Goal: Transaction & Acquisition: Purchase product/service

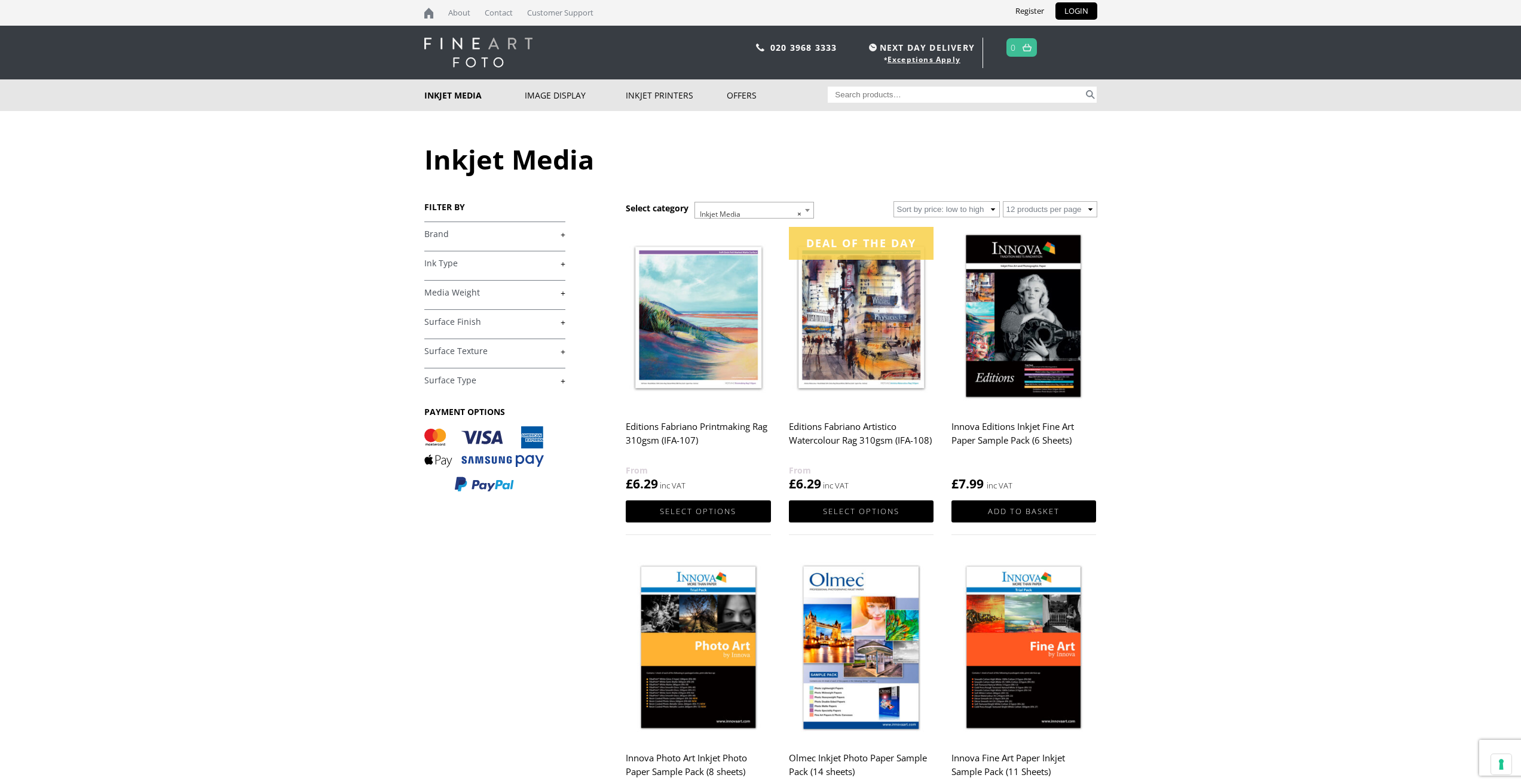
click at [857, 93] on input "Search for:" at bounding box center [955, 95] width 255 height 16
type input "innova fine art"
click at [1084, 87] on button "Search" at bounding box center [1090, 95] width 14 height 16
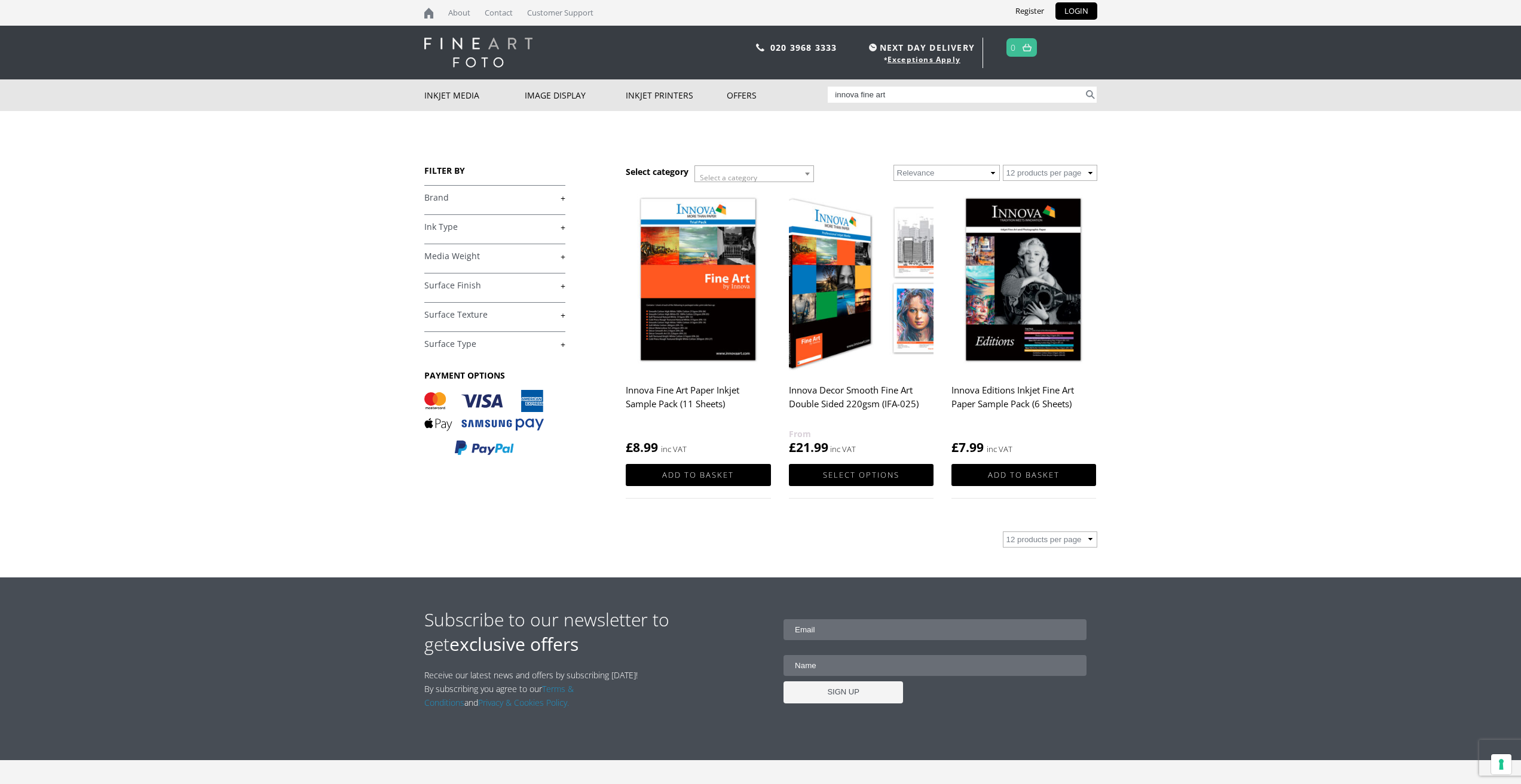
click at [725, 257] on img at bounding box center [698, 281] width 145 height 181
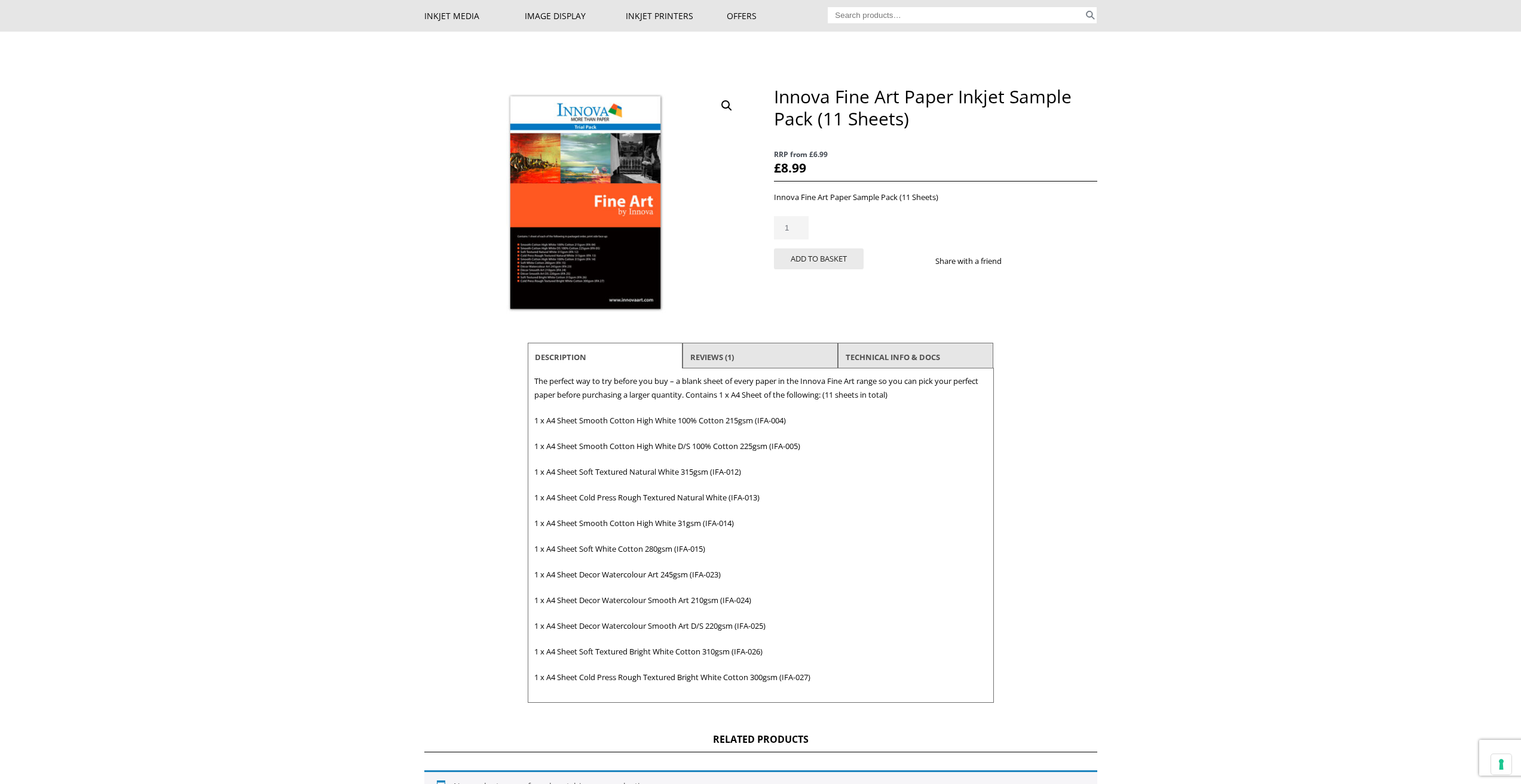
scroll to position [120, 0]
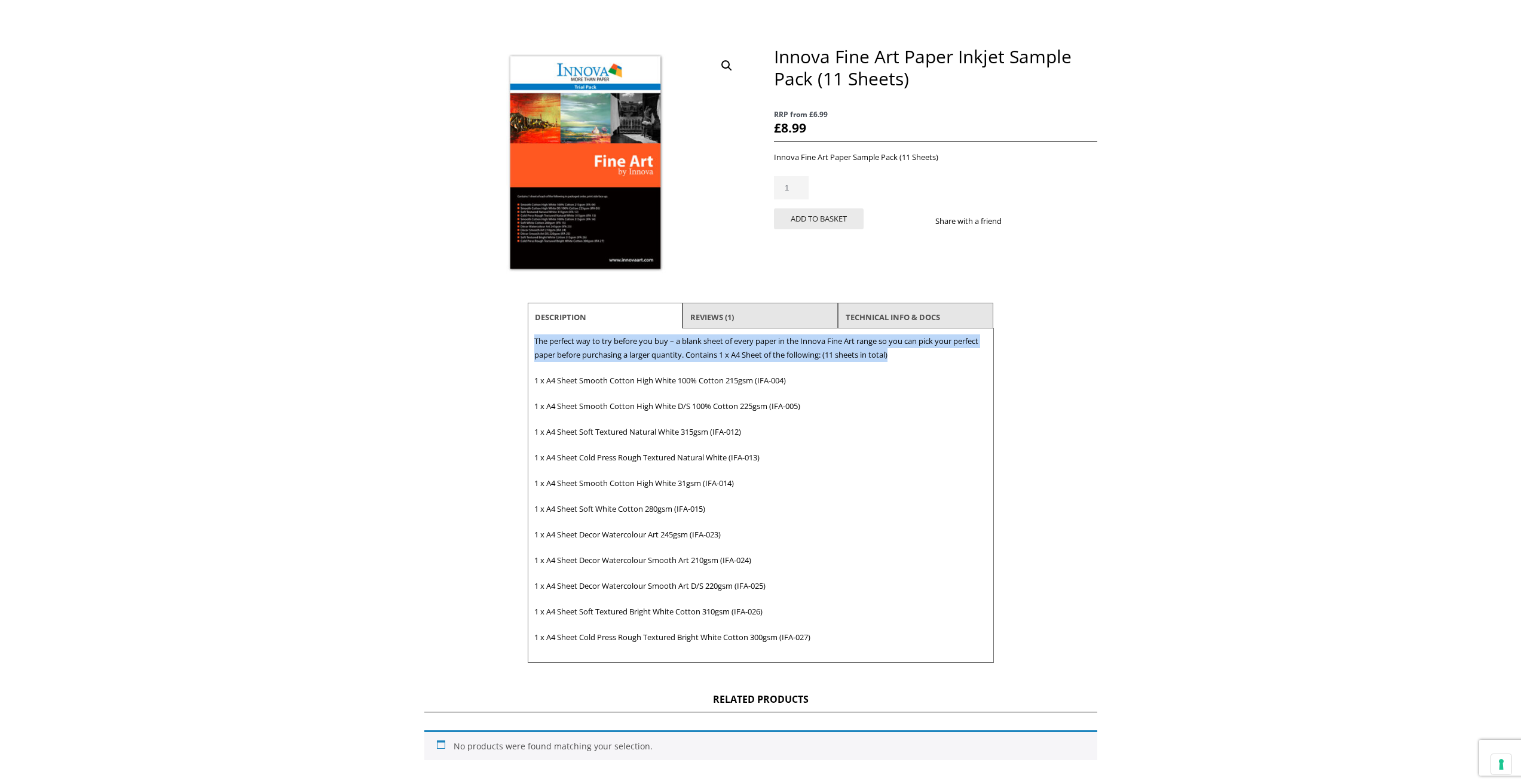
drag, startPoint x: 900, startPoint y: 355, endPoint x: 531, endPoint y: 342, distance: 369.2
click at [531, 342] on div "Description The perfect way to try before you buy – a blank sheet of every pape…" at bounding box center [761, 495] width 466 height 334
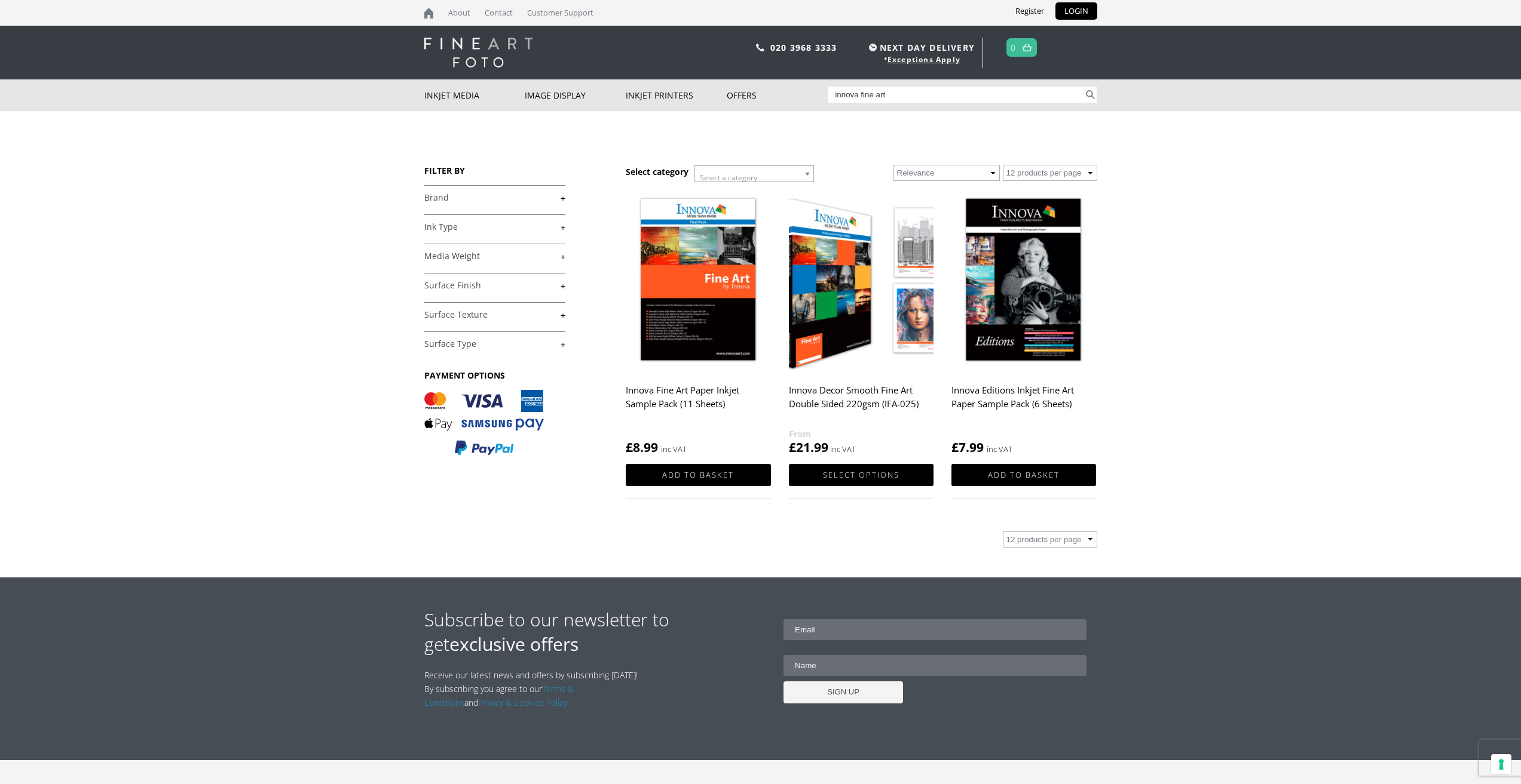
click at [902, 95] on input "innova fine art" at bounding box center [955, 95] width 255 height 16
type input "innova fine art a4"
click at [1087, 95] on button "Search" at bounding box center [1090, 95] width 14 height 16
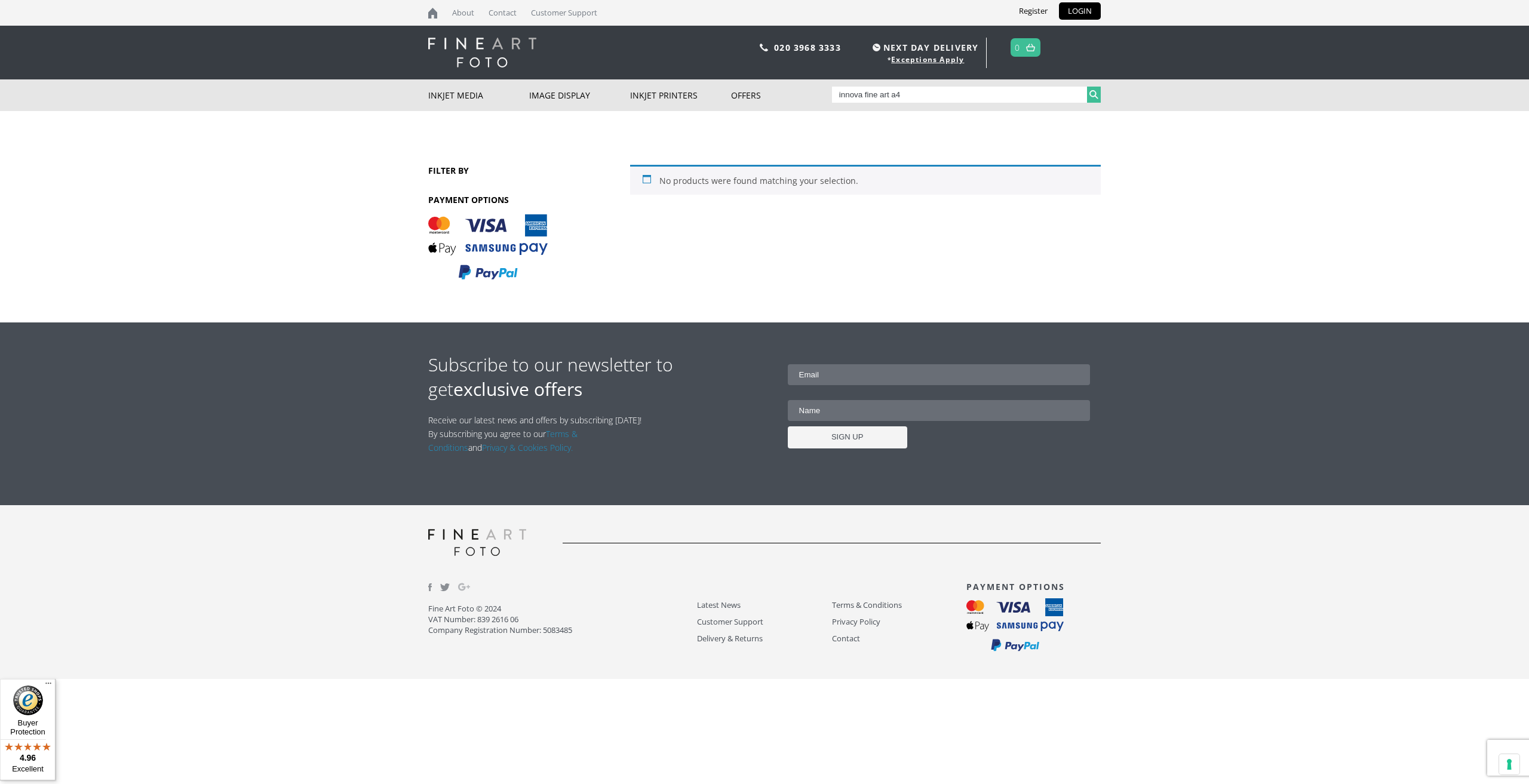
click at [1091, 95] on button "Search" at bounding box center [1094, 95] width 14 height 16
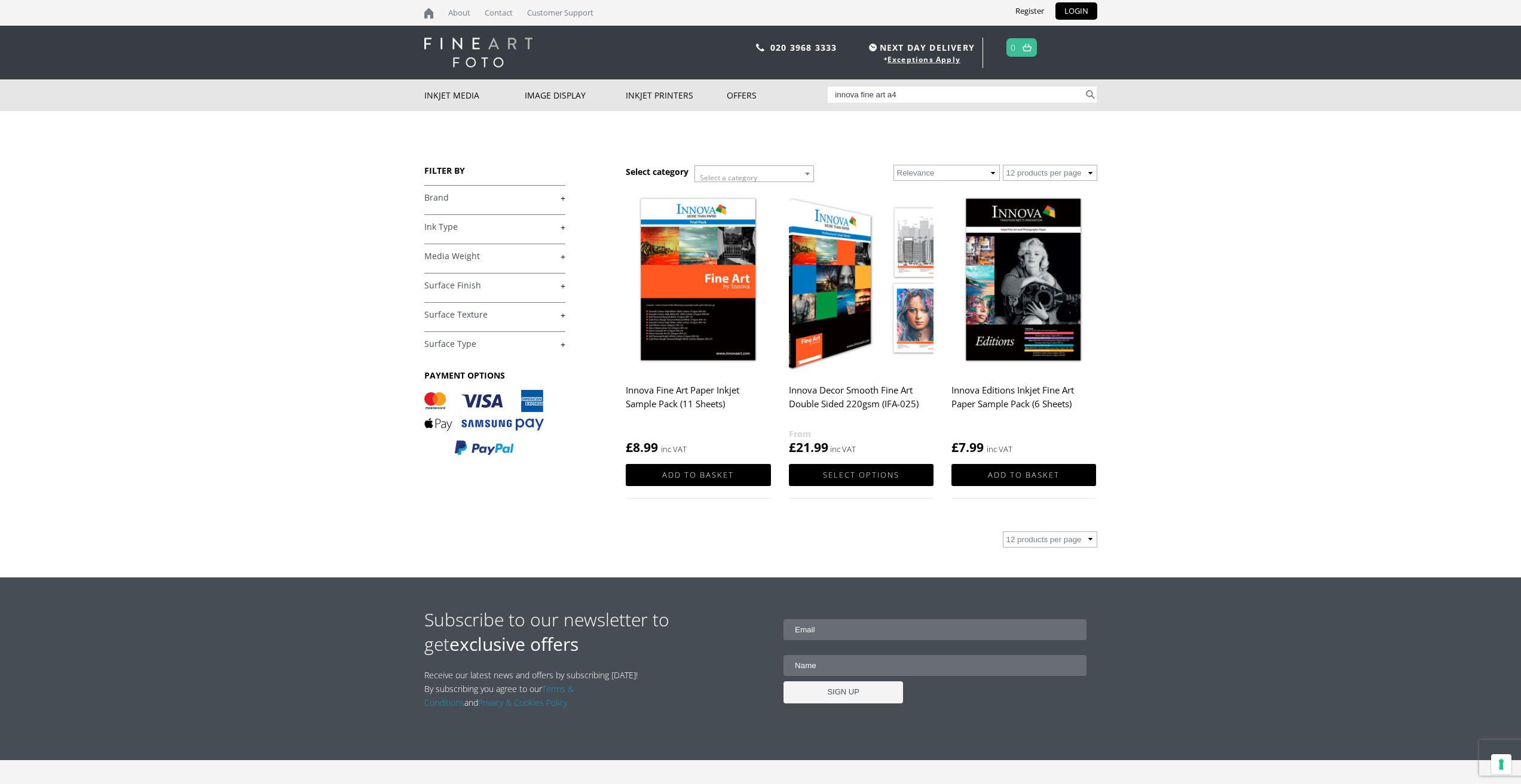
click at [824, 293] on img at bounding box center [861, 281] width 145 height 181
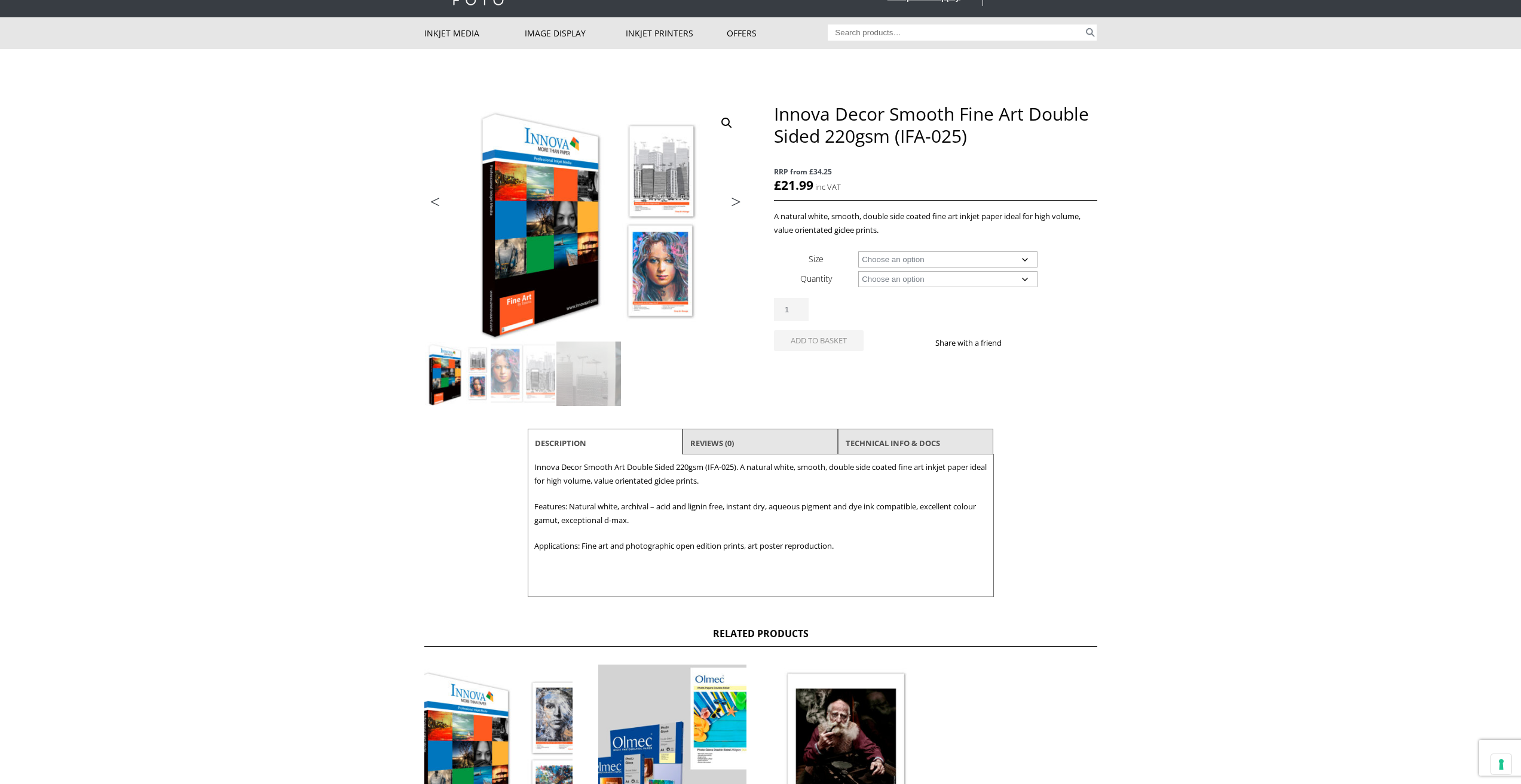
scroll to position [120, 0]
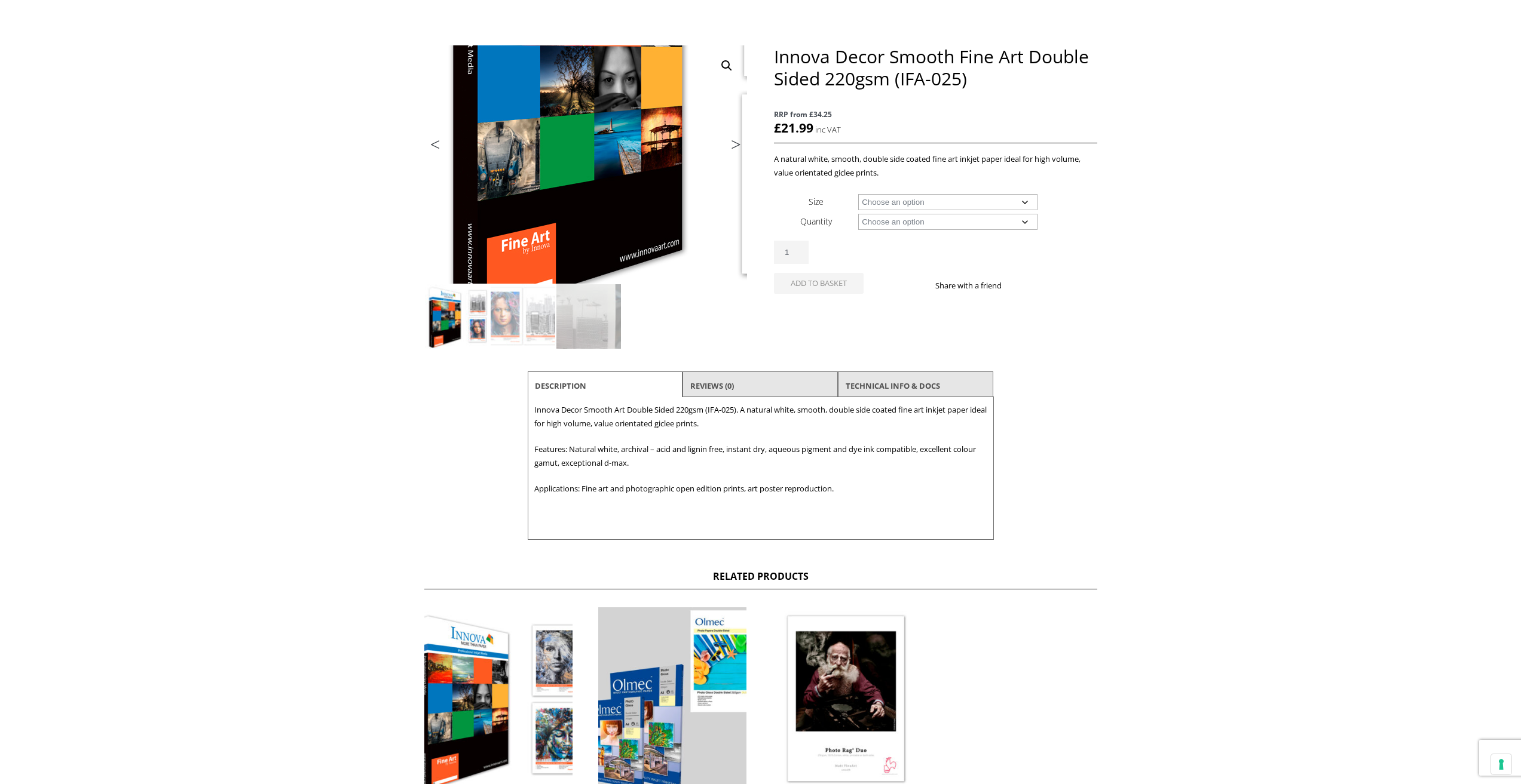
click at [512, 243] on img at bounding box center [657, 87] width 639 height 472
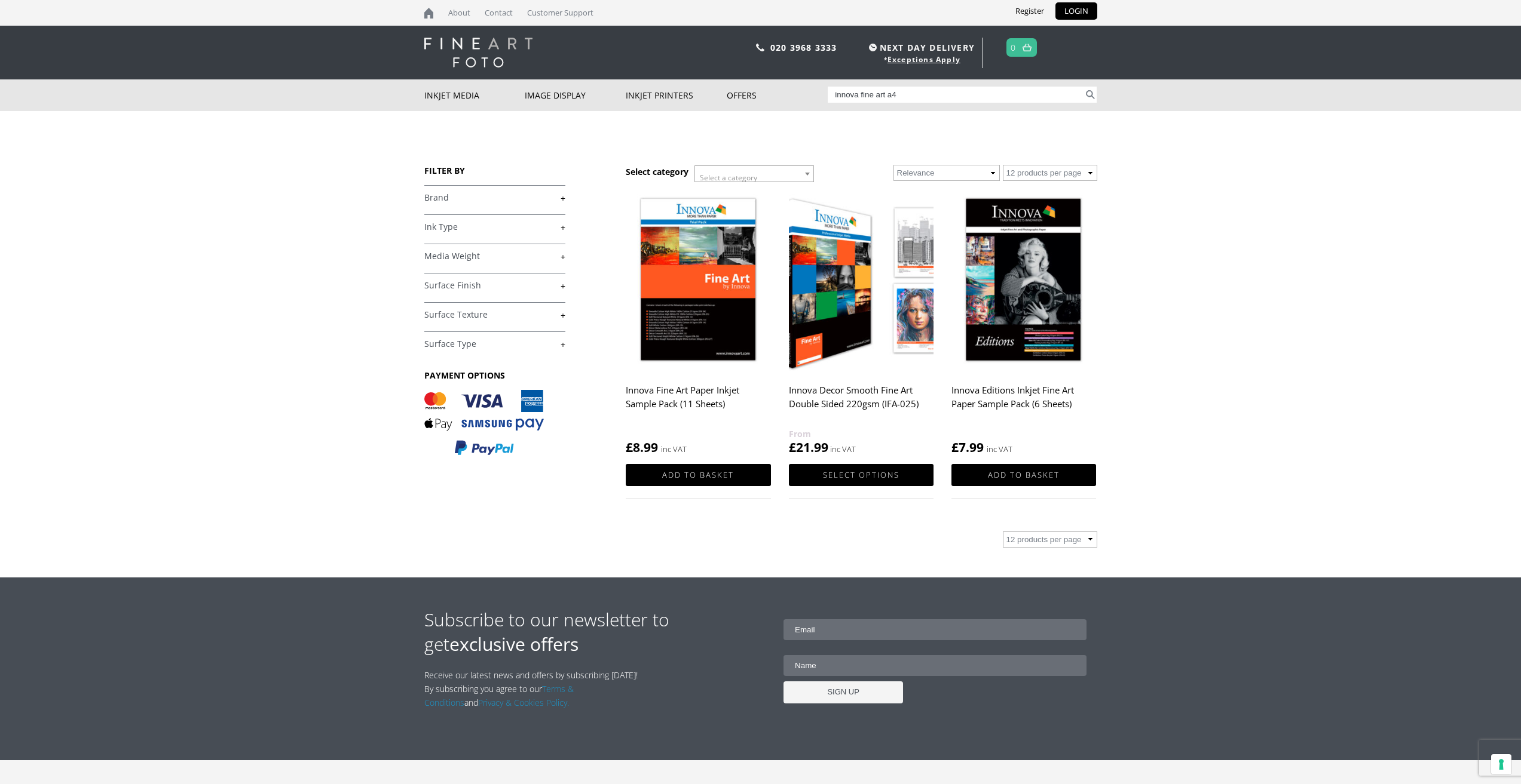
click at [1041, 288] on img at bounding box center [1024, 281] width 145 height 181
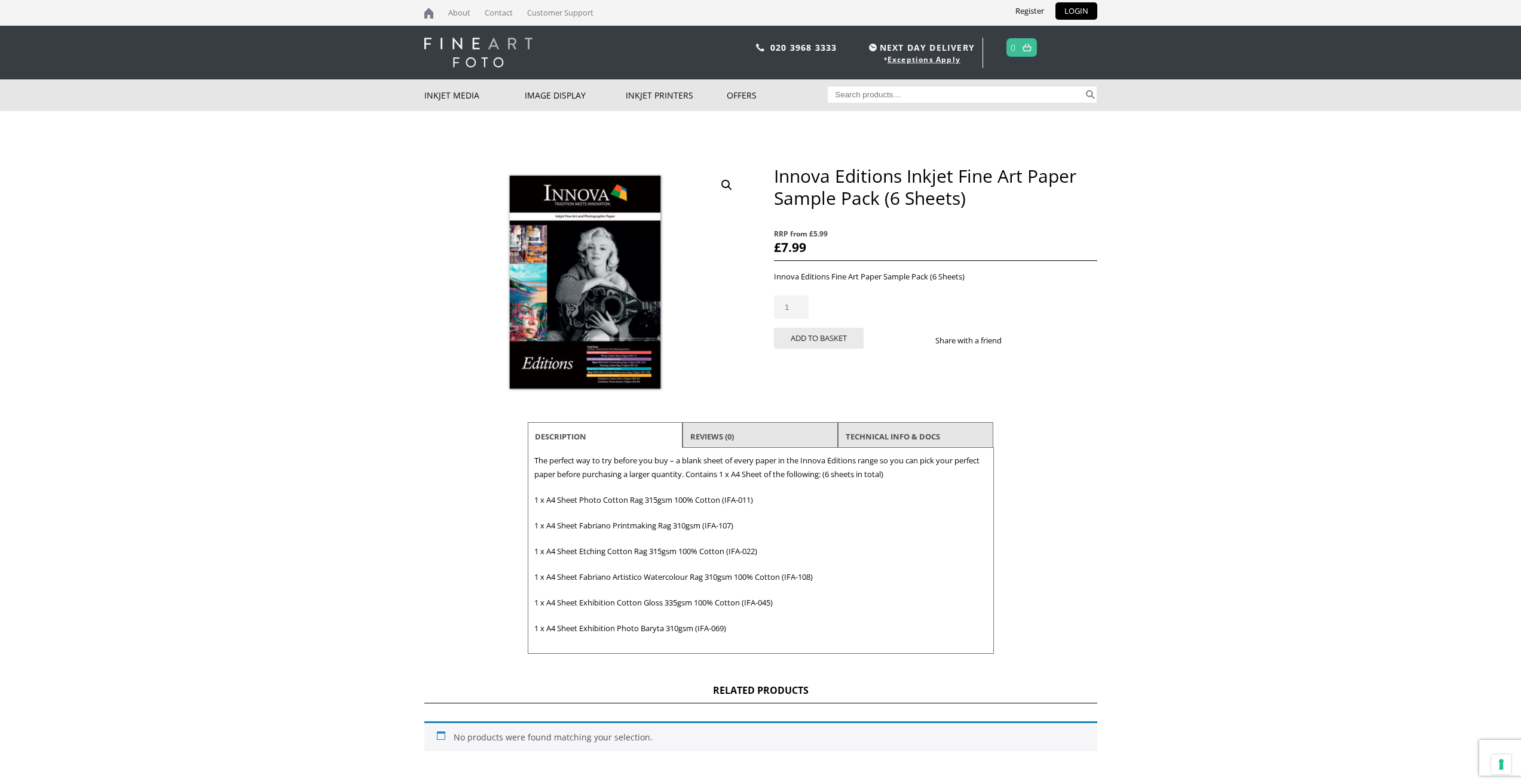
click at [795, 306] on input "1" at bounding box center [791, 307] width 35 height 23
click at [834, 305] on div "Innova Editions Inkjet Fine Art Paper Sample Pack (6 Sheets) quantity 1" at bounding box center [935, 307] width 323 height 23
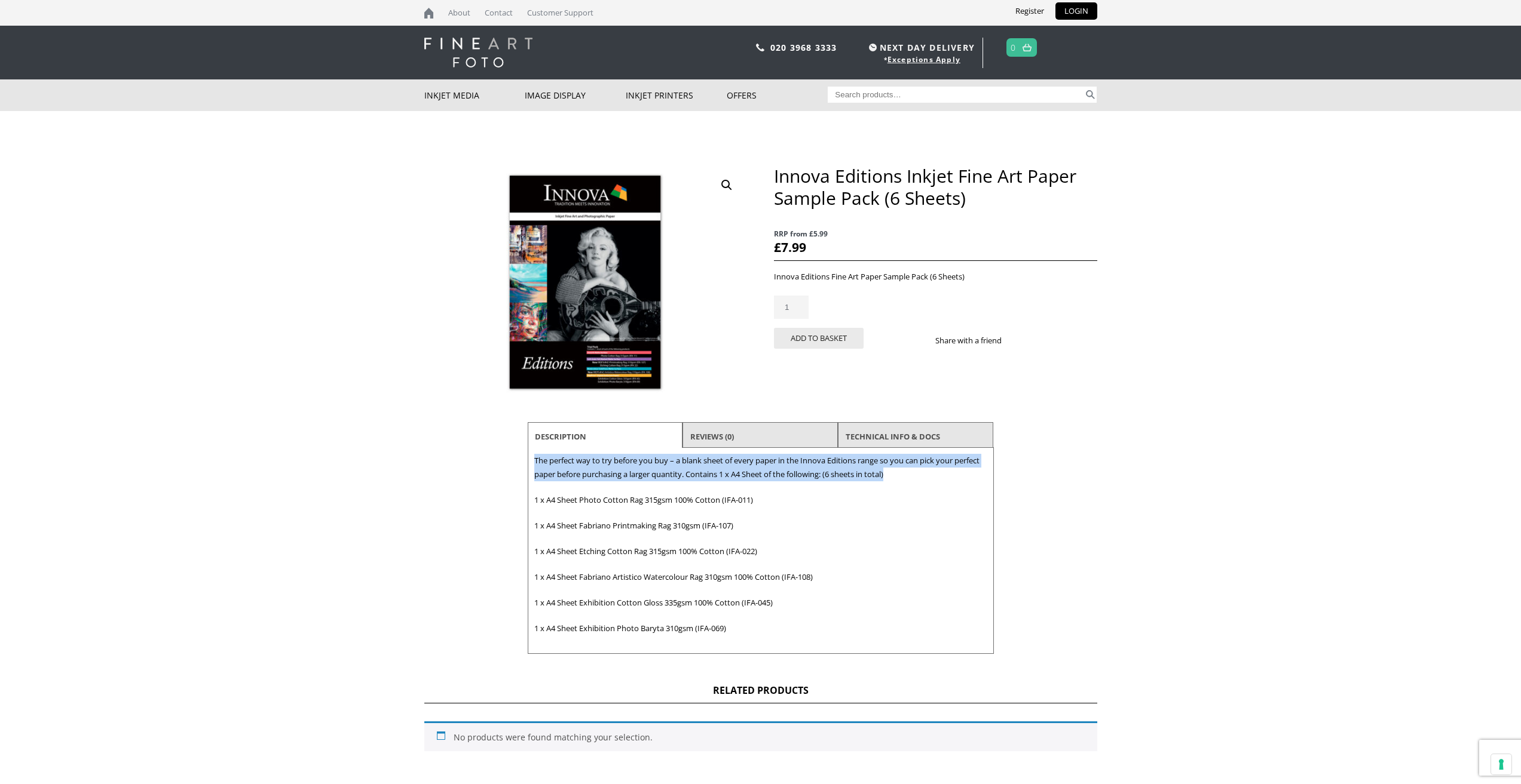
drag, startPoint x: 907, startPoint y: 473, endPoint x: 532, endPoint y: 458, distance: 375.3
click at [532, 458] on div "Description The perfect way to try before you buy – a blank sheet of every pape…" at bounding box center [761, 550] width 466 height 206
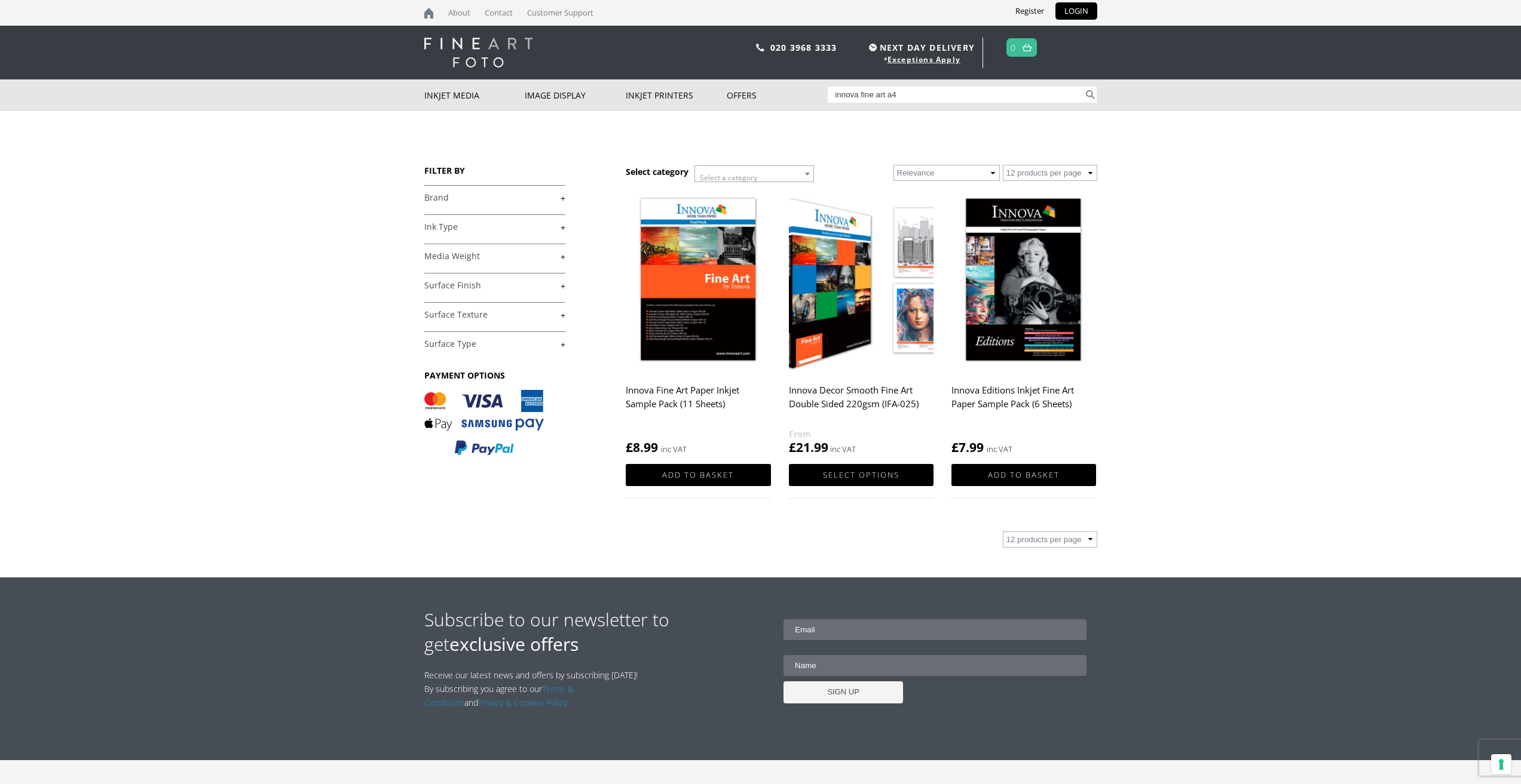
click at [1052, 260] on img at bounding box center [1024, 281] width 145 height 181
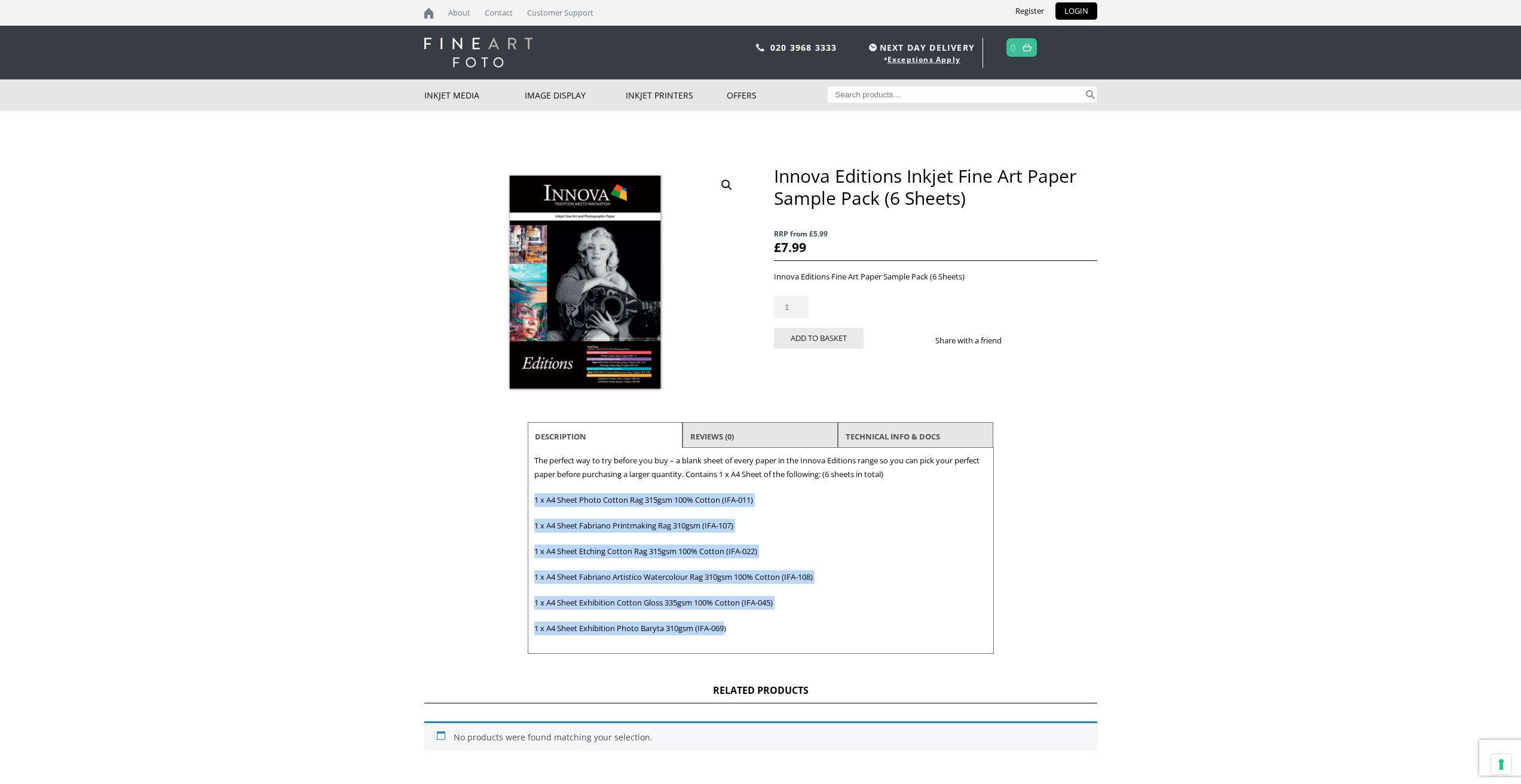
drag, startPoint x: 728, startPoint y: 630, endPoint x: 523, endPoint y: 501, distance: 242.2
click at [523, 501] on div "Innova Editions Inkjet Fine Art Paper Sample Pack (6 Sheets) RRP from £5.99 £ 7…" at bounding box center [761, 409] width 673 height 489
click at [778, 517] on div "Description The perfect way to try before you buy – a blank sheet of every pape…" at bounding box center [761, 550] width 466 height 206
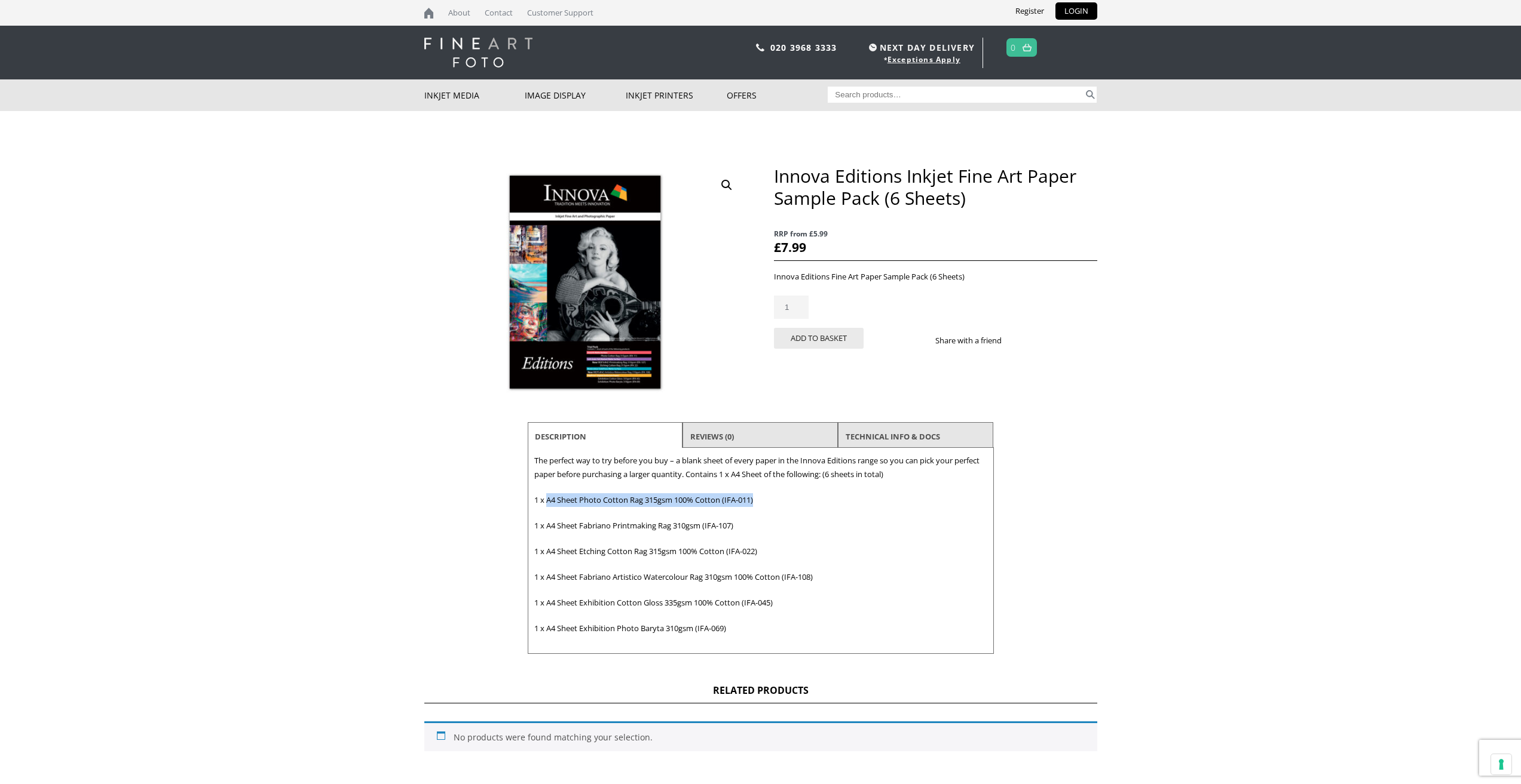
drag, startPoint x: 770, startPoint y: 503, endPoint x: 546, endPoint y: 501, distance: 224.0
click at [546, 501] on p "1 x A4 Sheet Photo Cotton Rag 315gsm 100% Cotton (IFA-011)" at bounding box center [760, 500] width 453 height 14
copy p "A4 Sheet Photo Cotton Rag 315gsm 100% Cotton (IFA-011)"
click at [887, 93] on input "Search for:" at bounding box center [955, 95] width 255 height 16
click at [884, 95] on input "Search for:" at bounding box center [955, 95] width 255 height 16
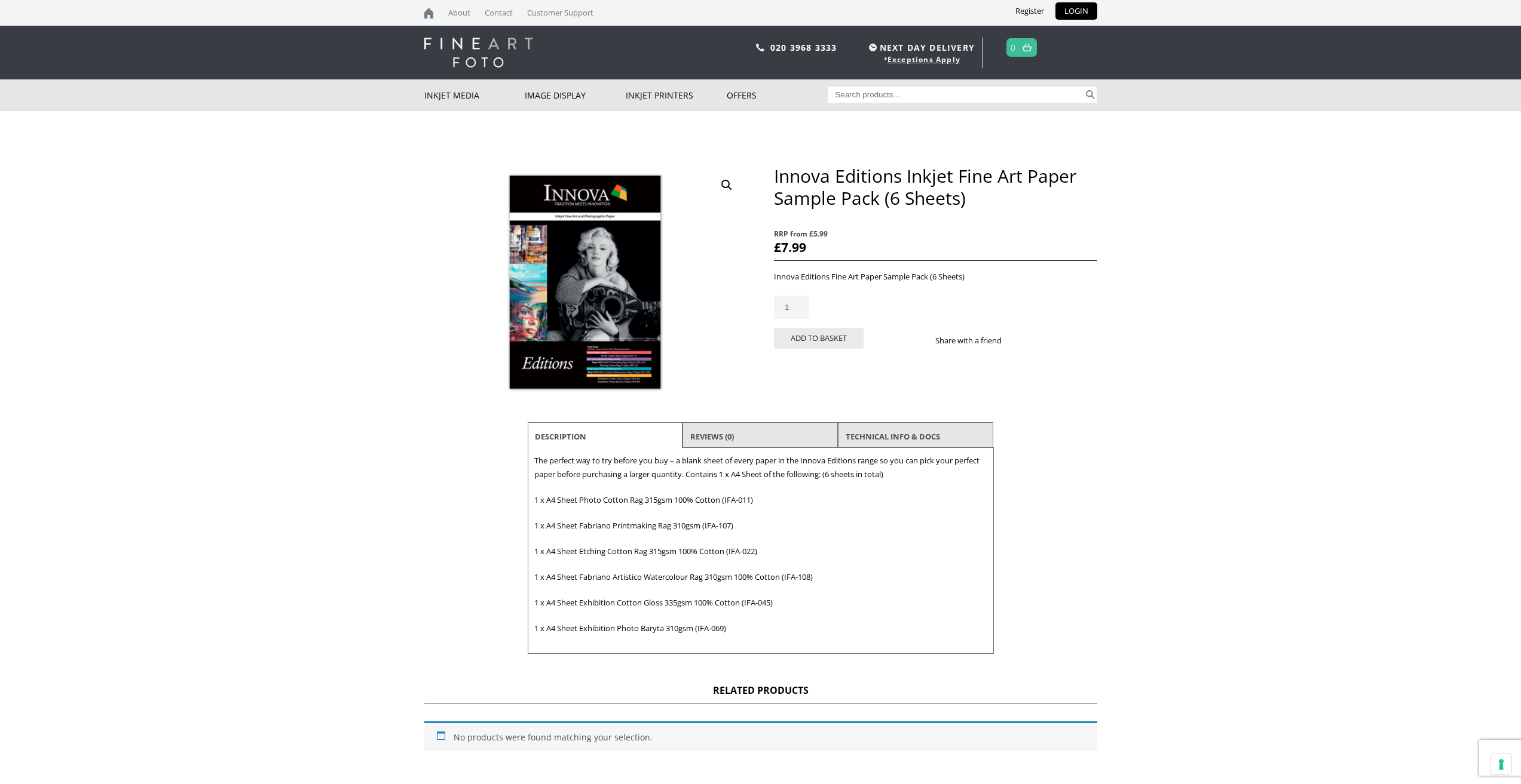
paste input "A4 Sheet Photo Cotton Rag 315gsm 100% Cotton (IFA-011)"
type input "A4 Sheet Photo Cotton Rag 315gsm 100% Cotton (IFA-011)"
click at [1094, 94] on button "Search" at bounding box center [1090, 95] width 14 height 16
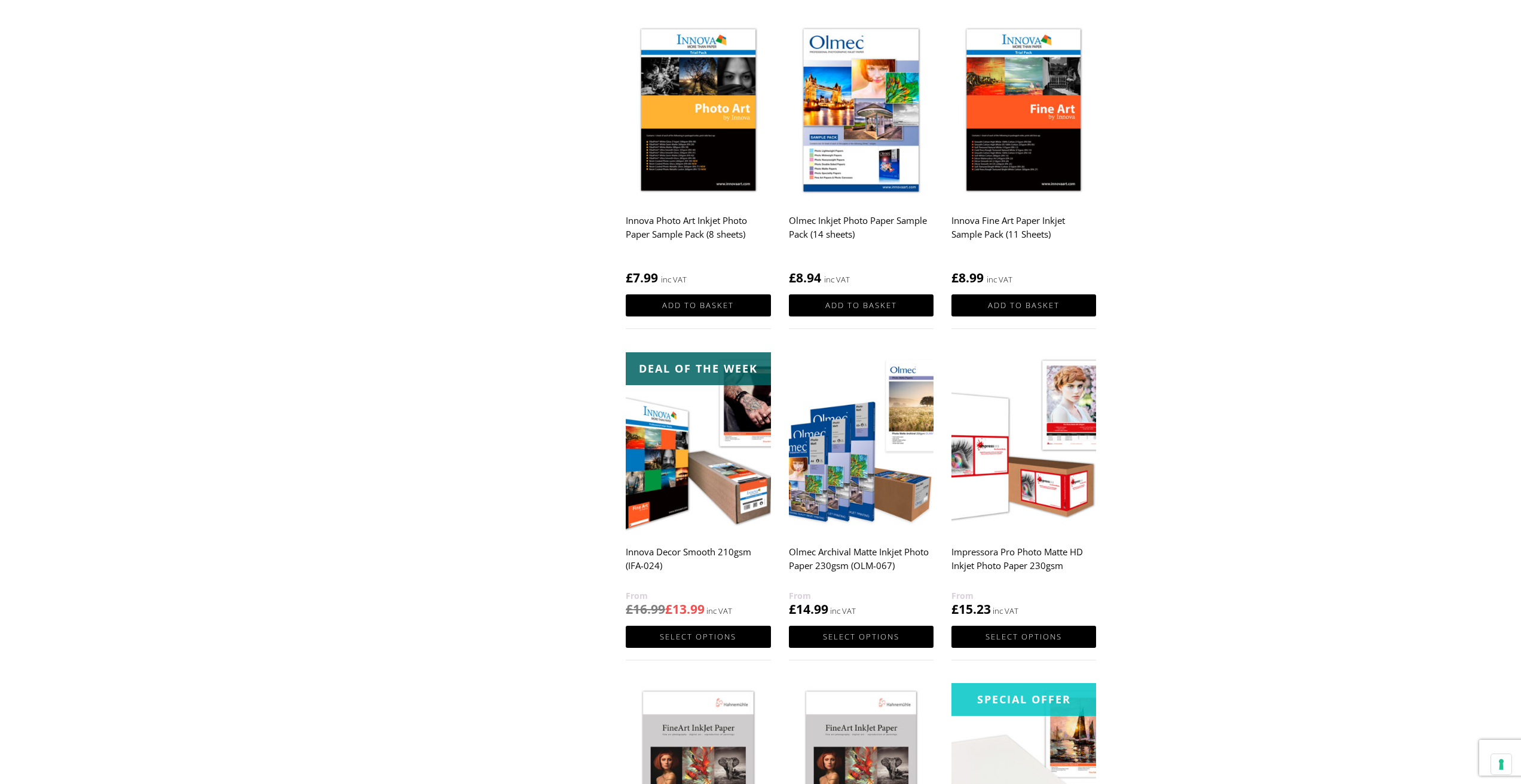
scroll to position [657, 0]
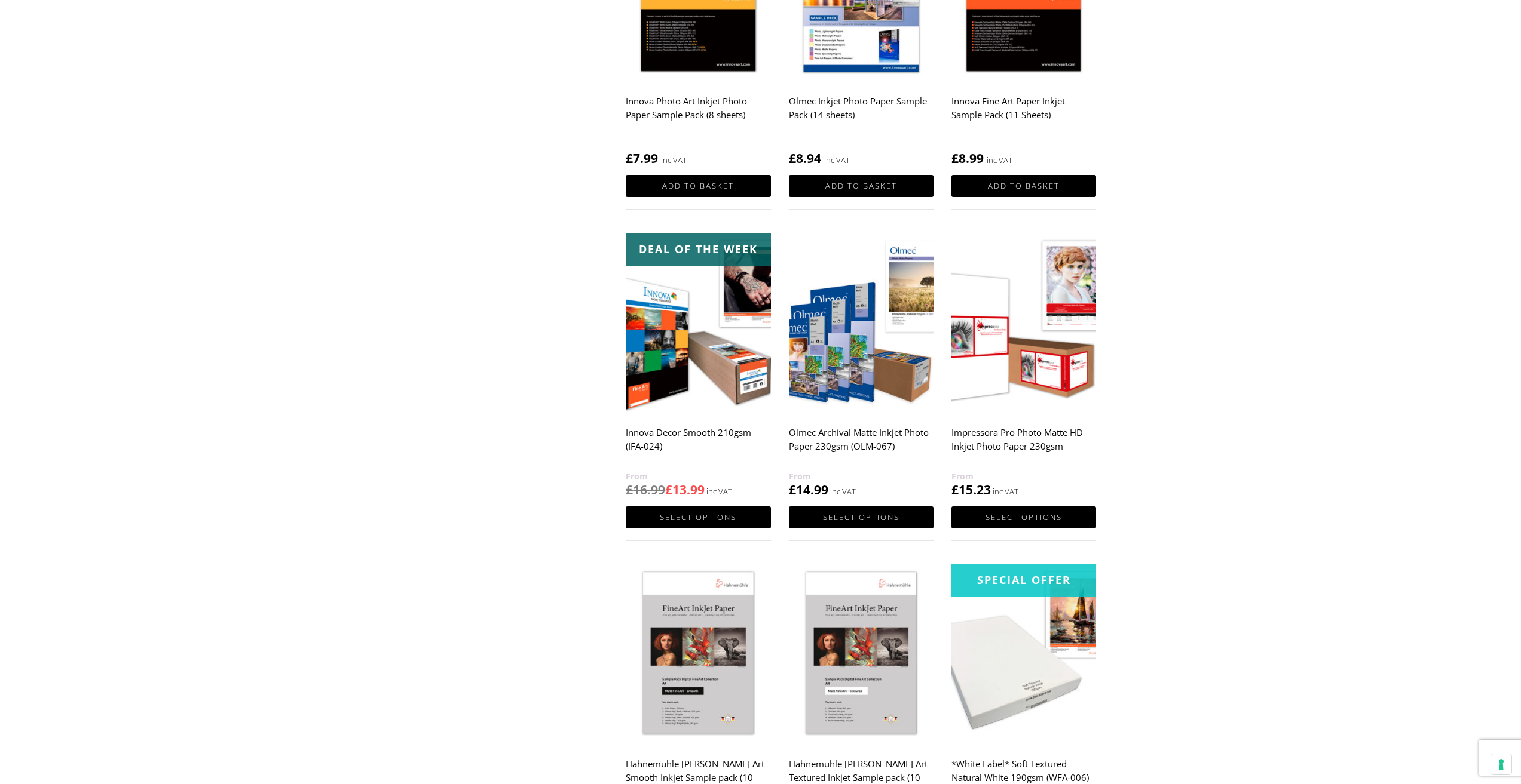
click at [648, 342] on img at bounding box center [698, 323] width 145 height 181
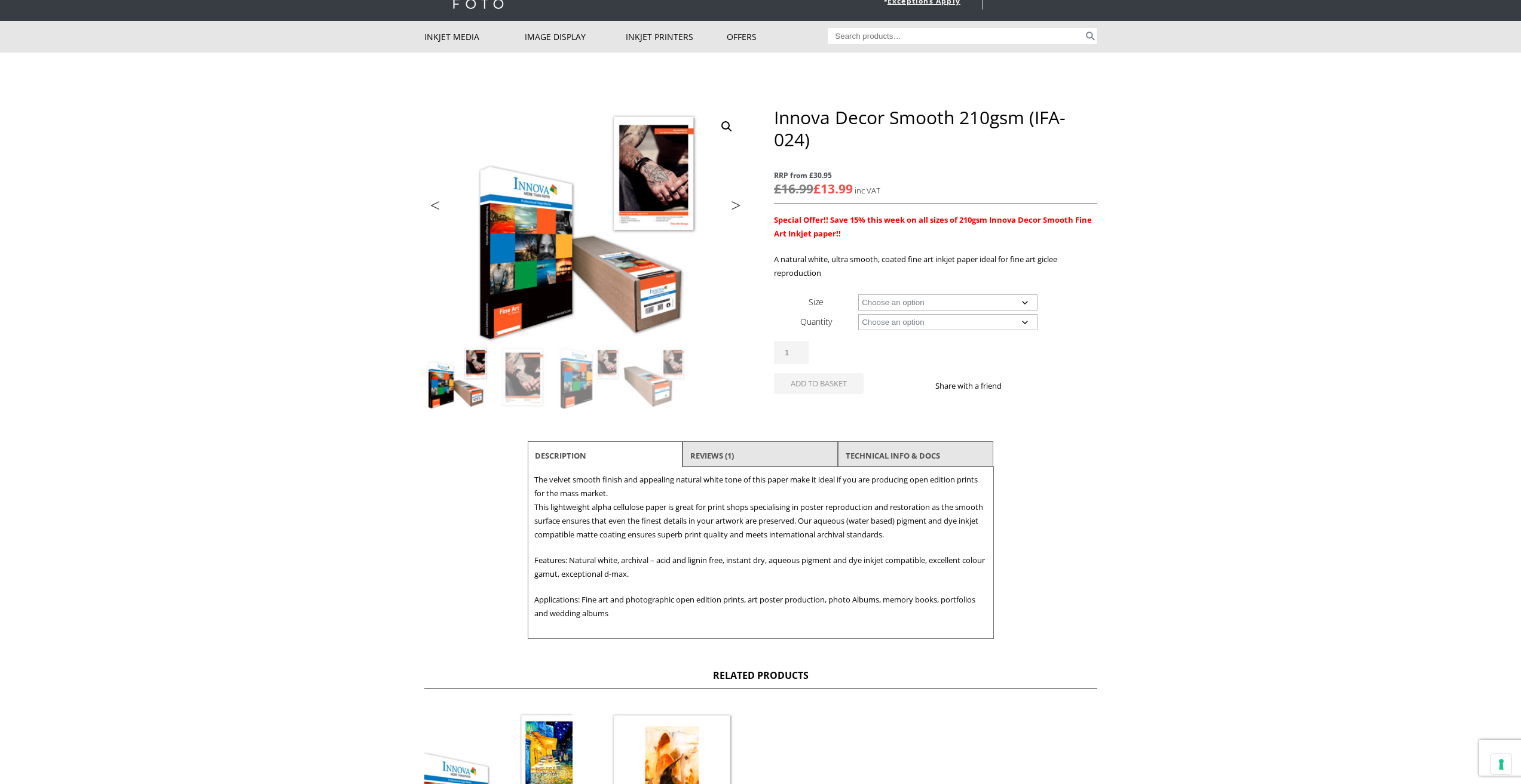
scroll to position [179, 0]
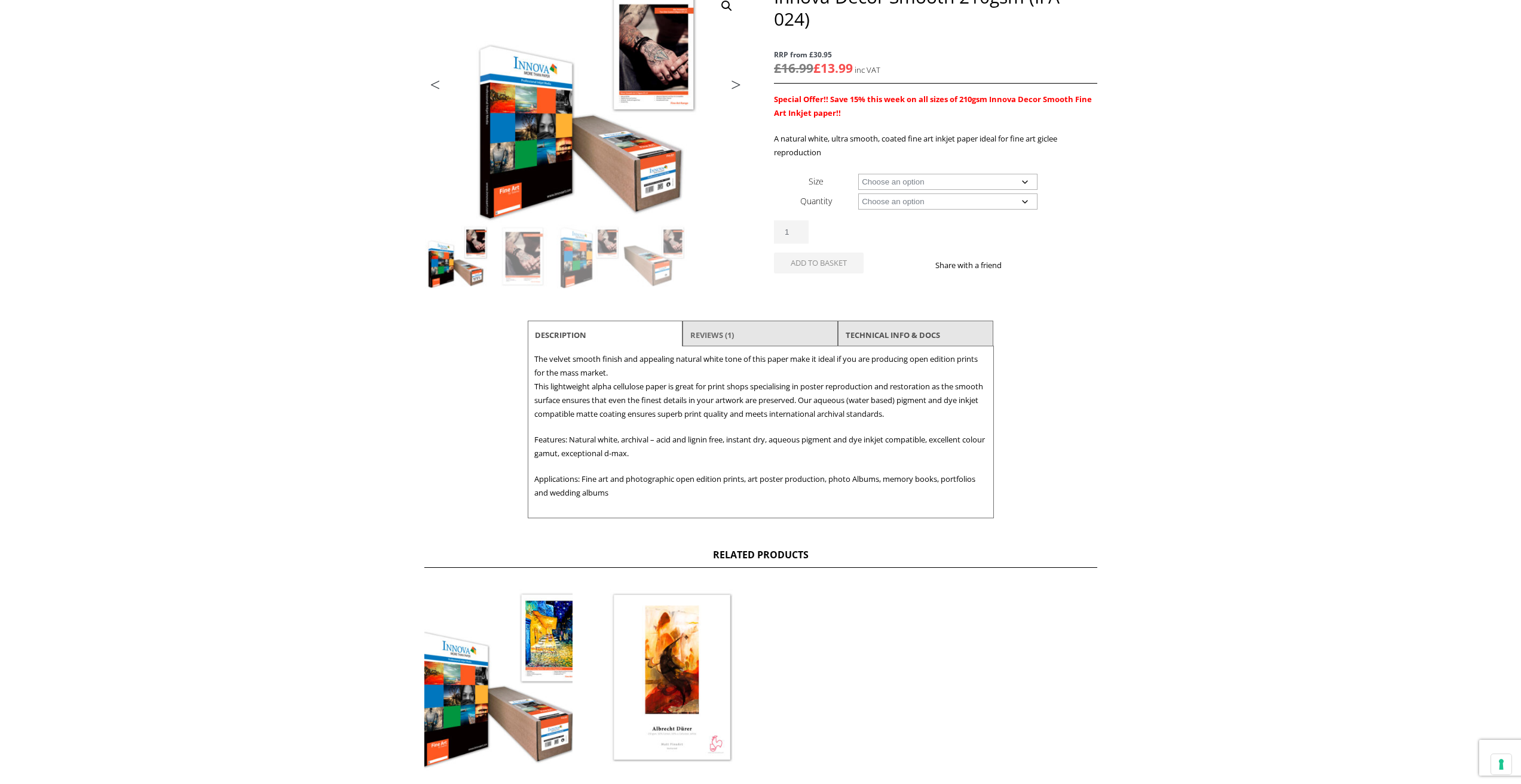
click at [703, 329] on link "Reviews (1)" at bounding box center [712, 335] width 44 height 22
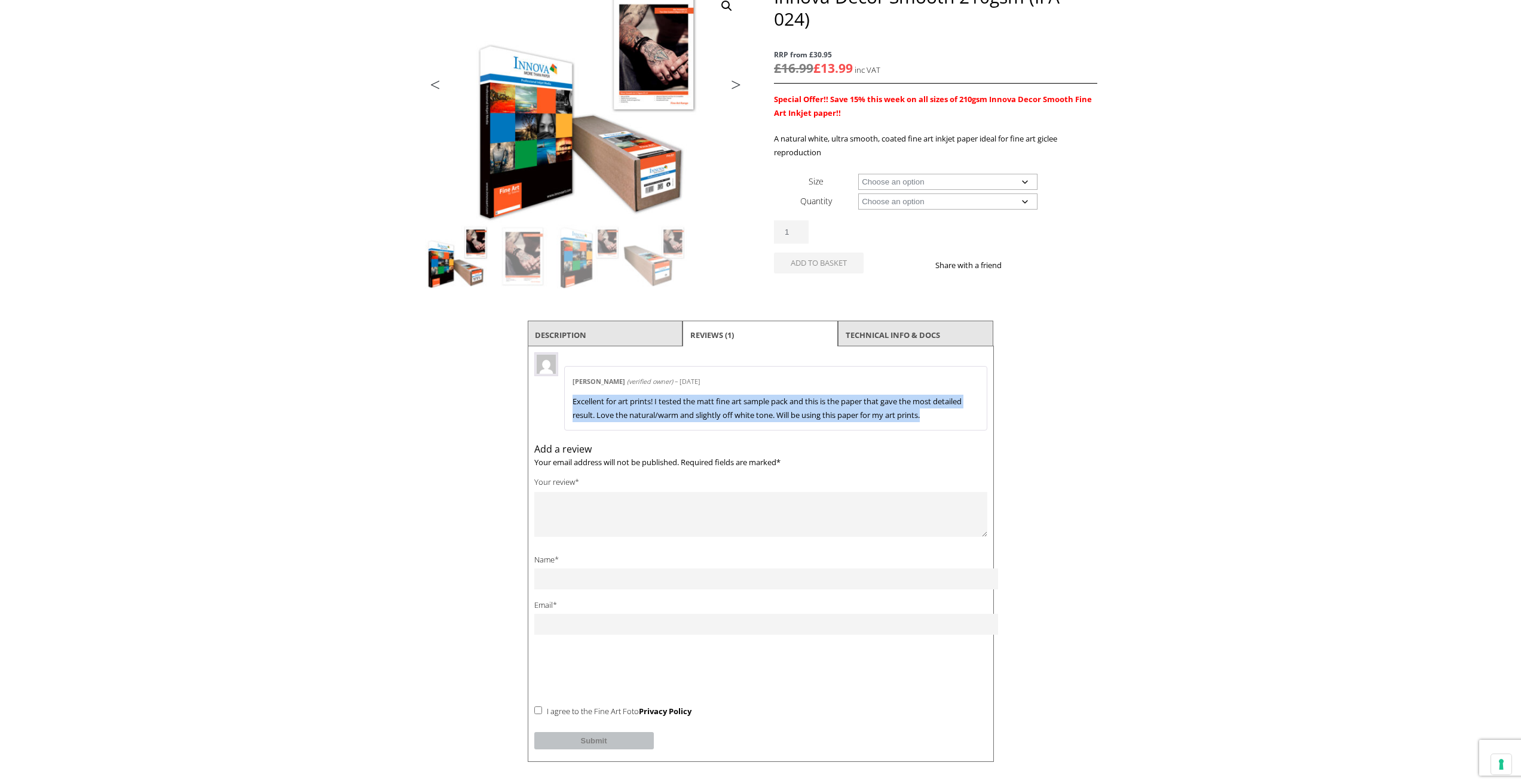
drag, startPoint x: 933, startPoint y: 417, endPoint x: 541, endPoint y: 401, distance: 392.3
click at [564, 406] on div "Salma Price-nell (verified owner) – 8th January 2022 Excellent for art prints! …" at bounding box center [775, 399] width 423 height 65
click at [917, 334] on link "TECHNICAL INFO & DOCS" at bounding box center [893, 335] width 95 height 22
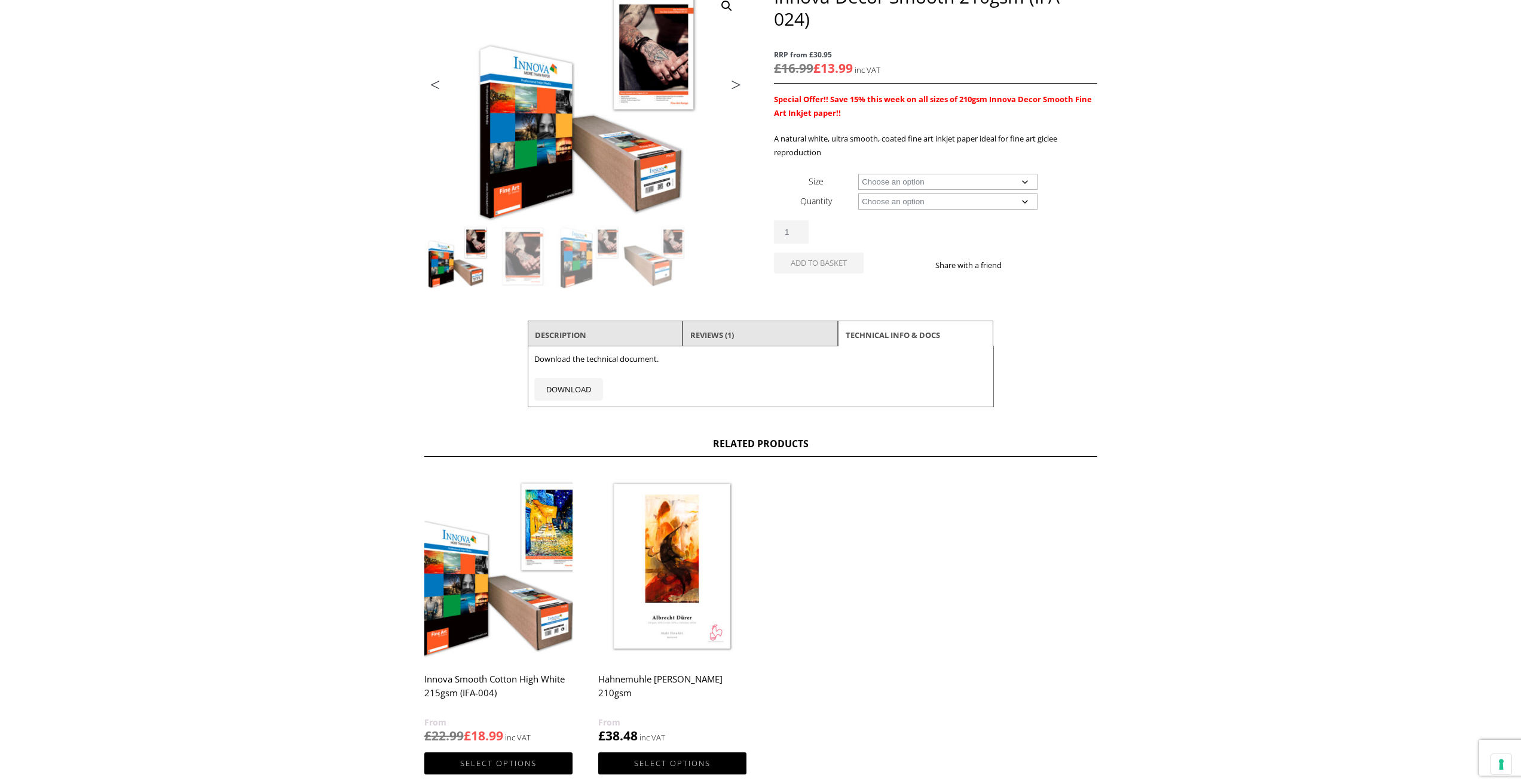
click at [617, 339] on li "Description" at bounding box center [605, 335] width 155 height 29
click at [573, 335] on link "Description" at bounding box center [560, 335] width 51 height 22
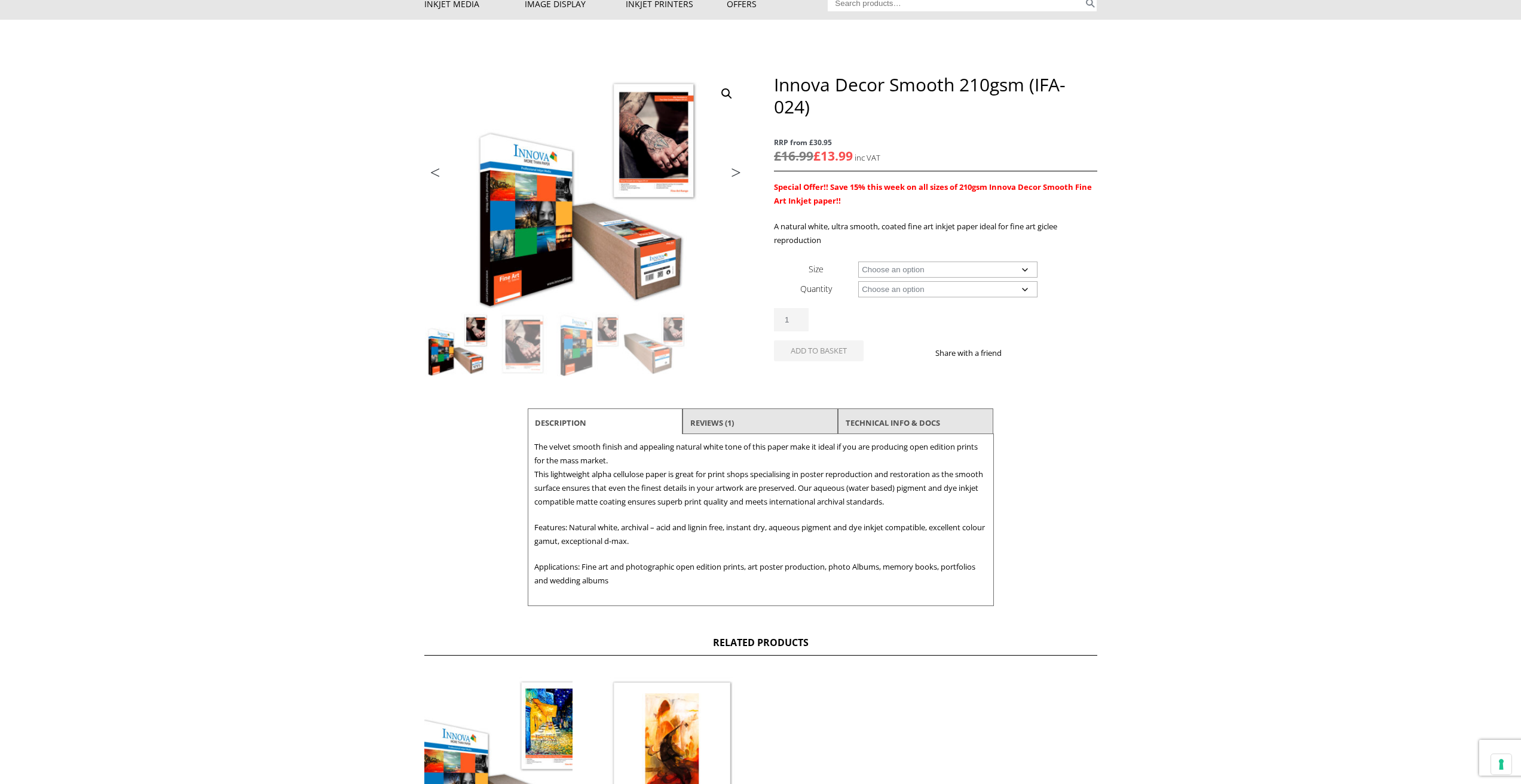
scroll to position [0, 0]
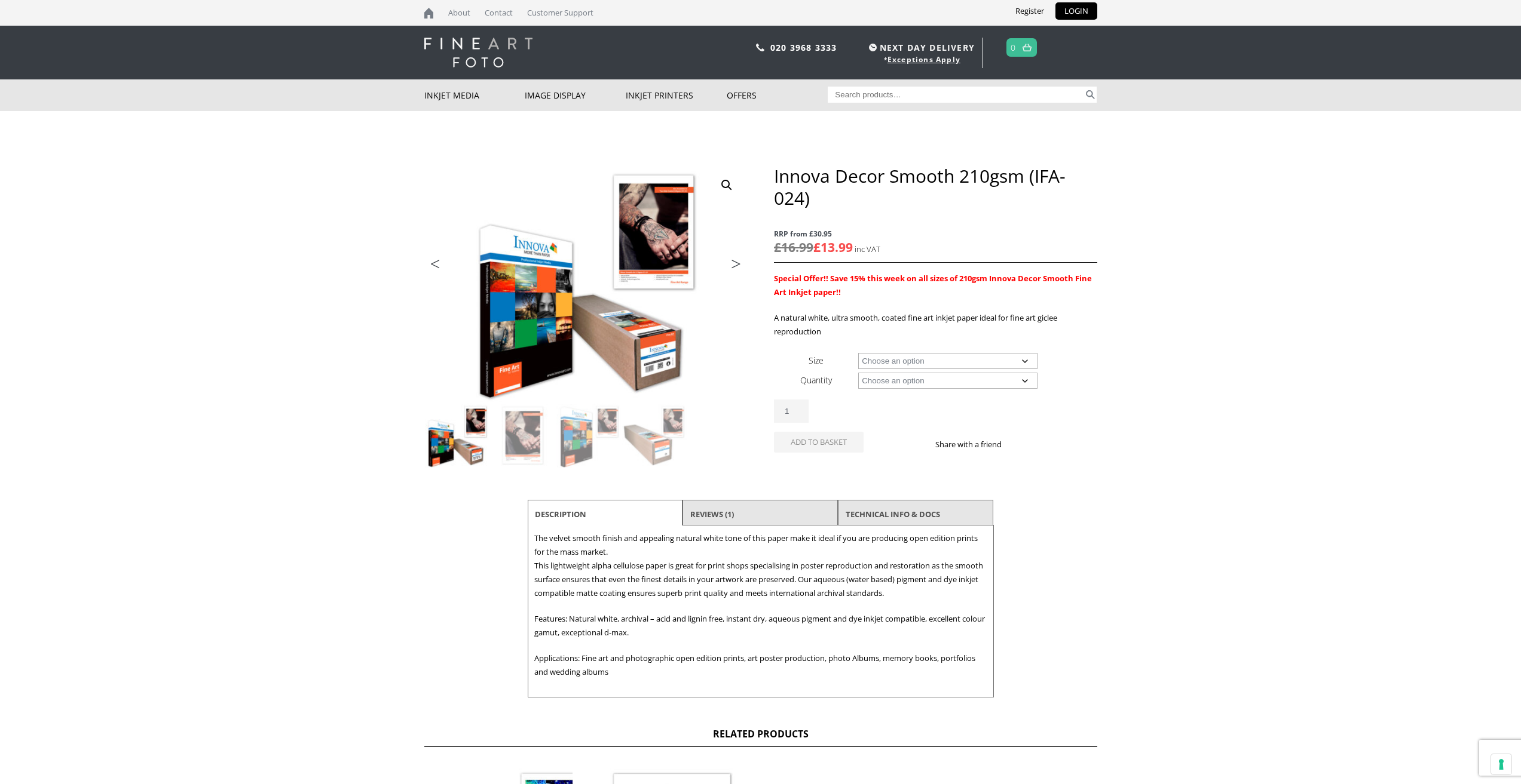
click at [1022, 361] on select "Choose an option A4 Sheet A3 Sheet A3+ Sheet A2 Sheet 17" Wide Roll 24" Wide Ro…" at bounding box center [948, 361] width 179 height 16
click at [858, 353] on select "Choose an option A4 Sheet A3 Sheet A3+ Sheet A2 Sheet 17" Wide Roll 24" Wide Ro…" at bounding box center [948, 361] width 179 height 16
select select "a4-sheet"
click at [1028, 379] on select "Choose an option 25 Sheets" at bounding box center [948, 380] width 179 height 16
select select "25-sheets"
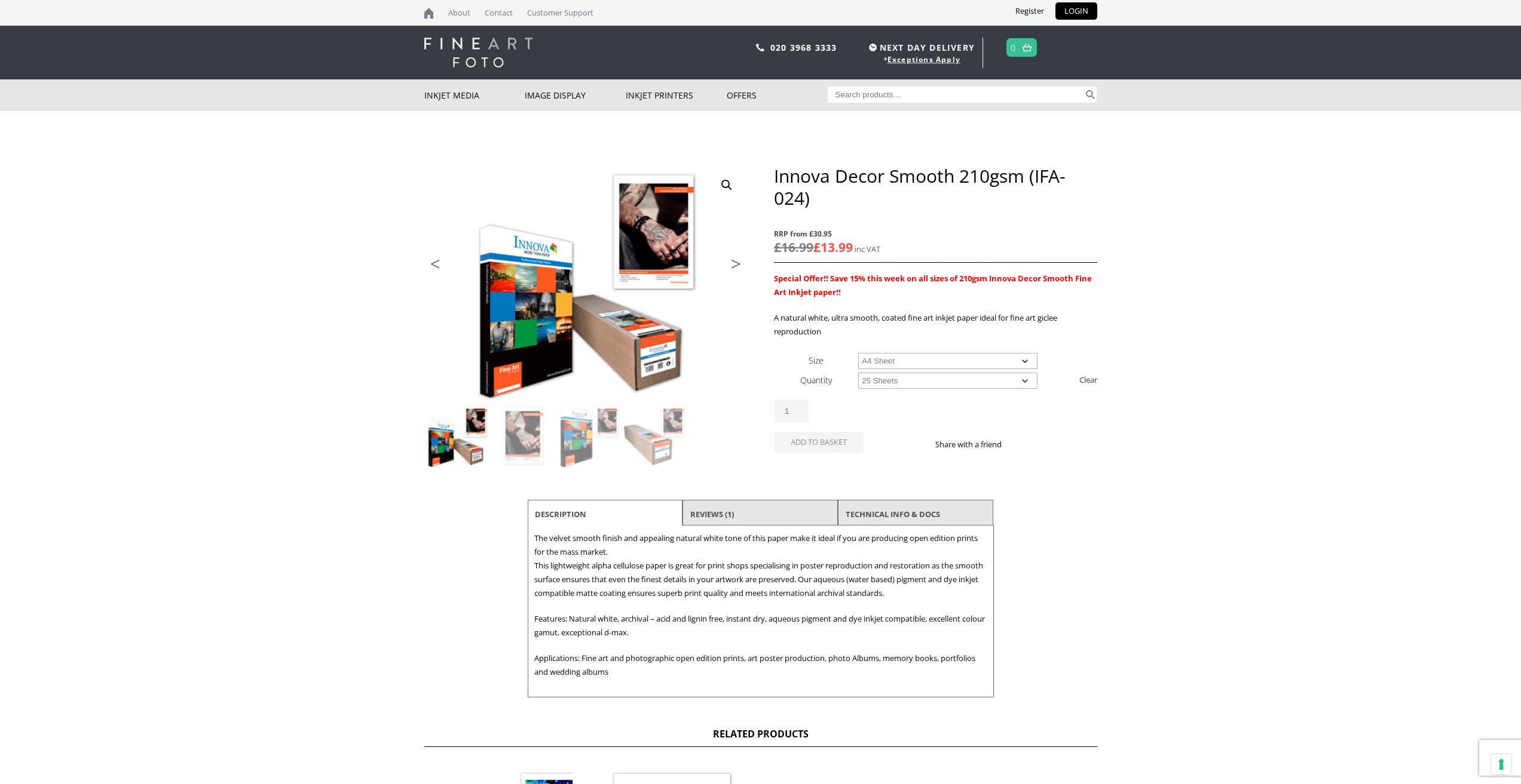
click at [858, 372] on select "Choose an option 25 Sheets" at bounding box center [948, 380] width 179 height 16
select select "a4-sheet"
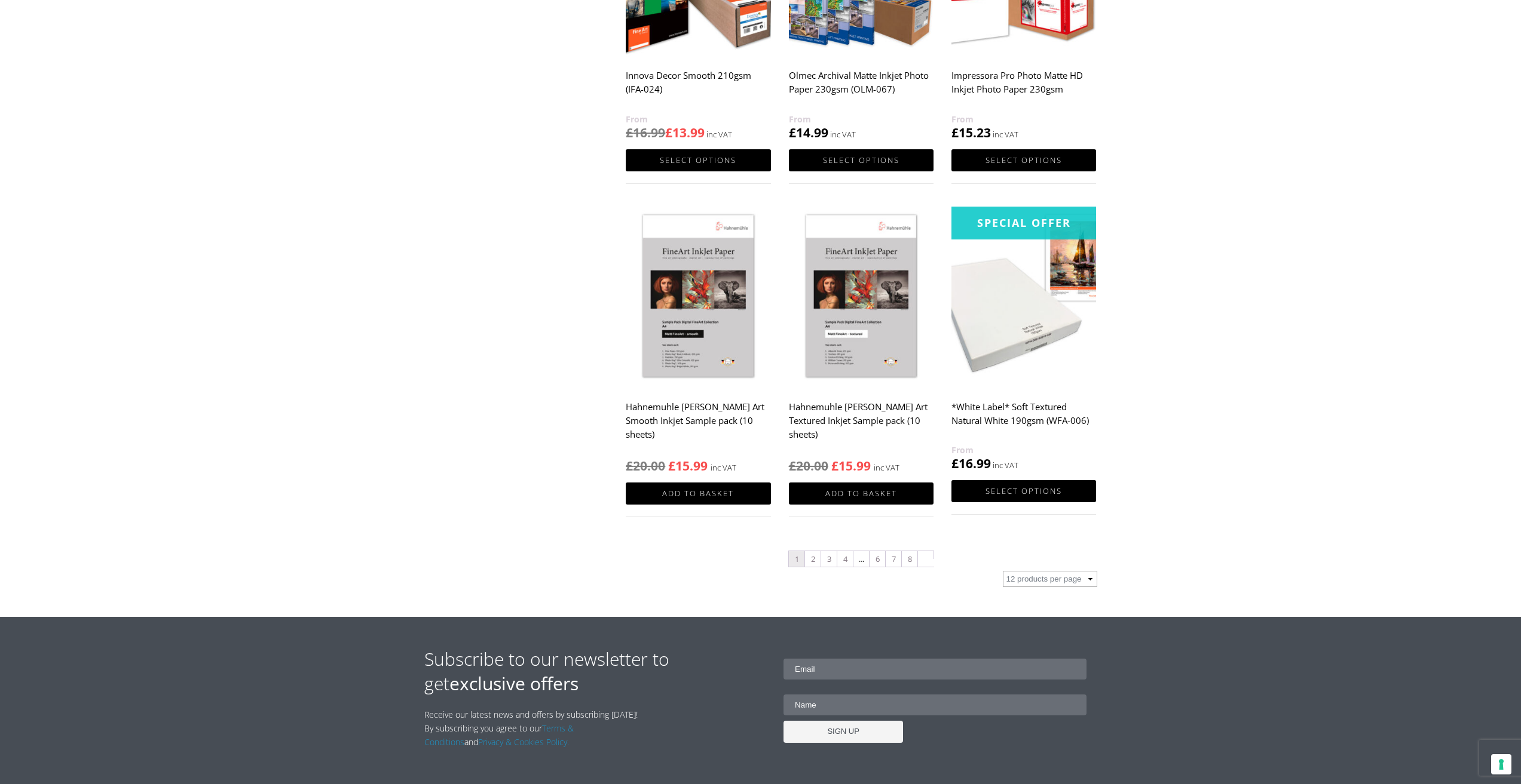
scroll to position [1015, 0]
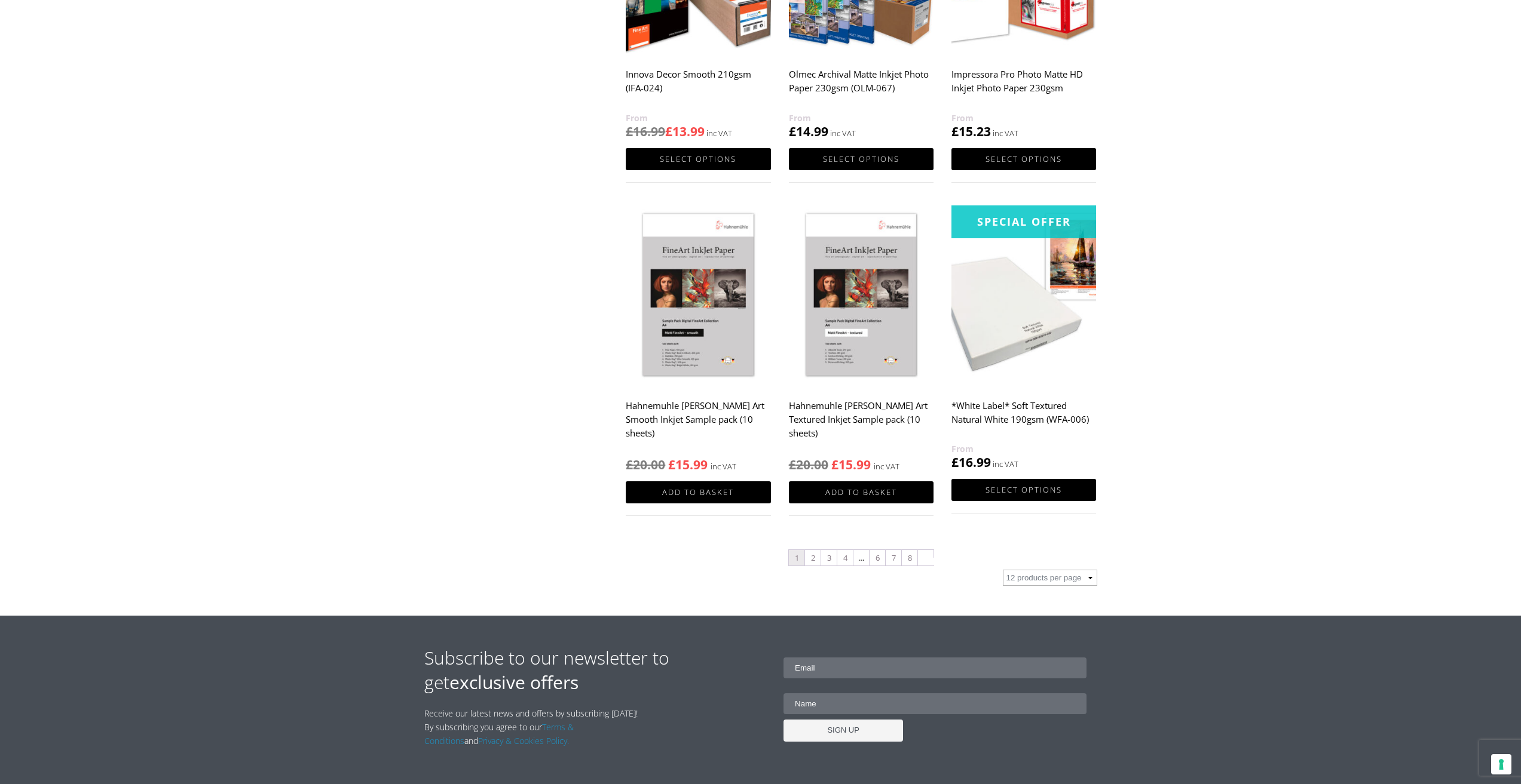
click at [987, 220] on div "Special Offer" at bounding box center [1024, 222] width 145 height 33
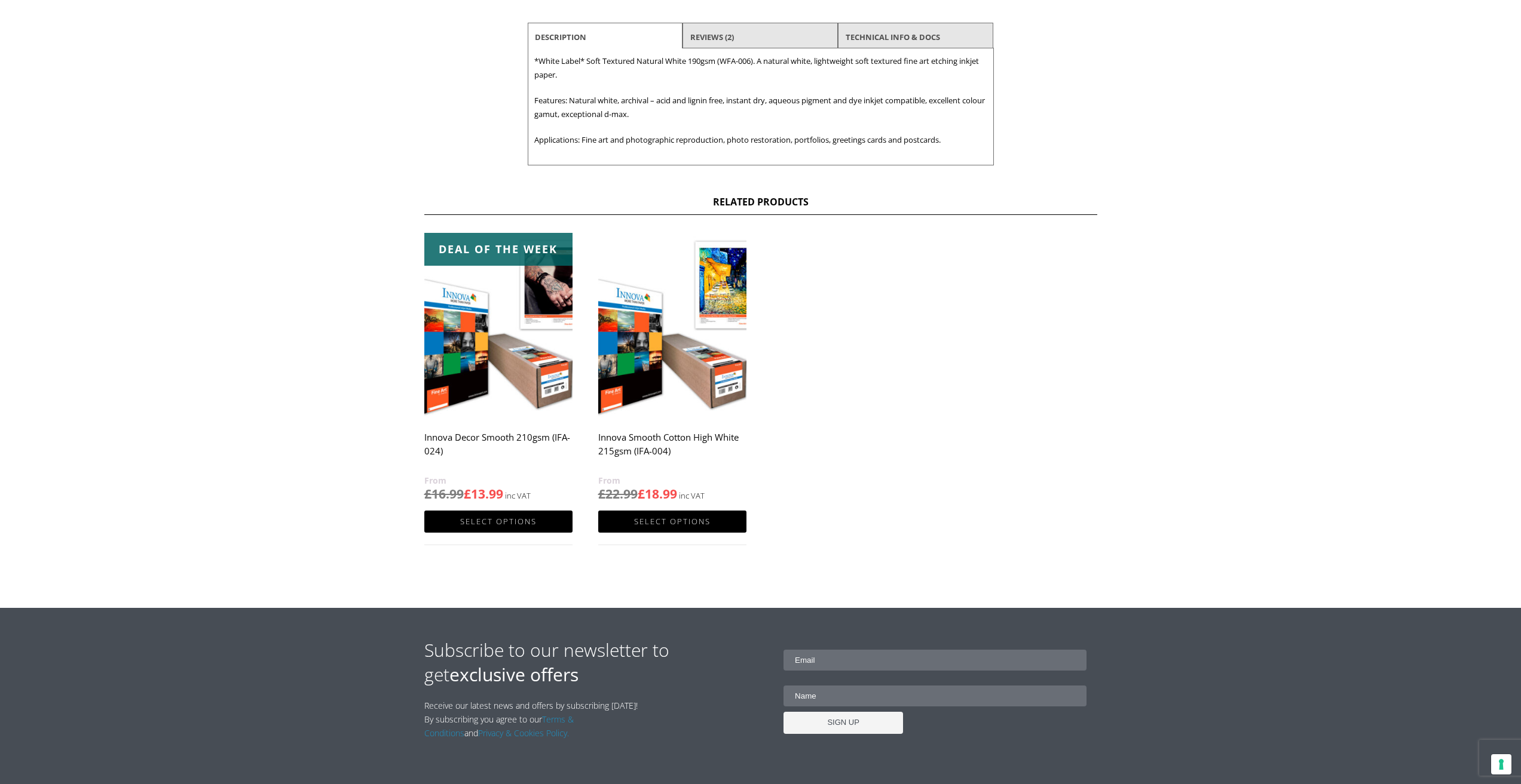
scroll to position [537, 0]
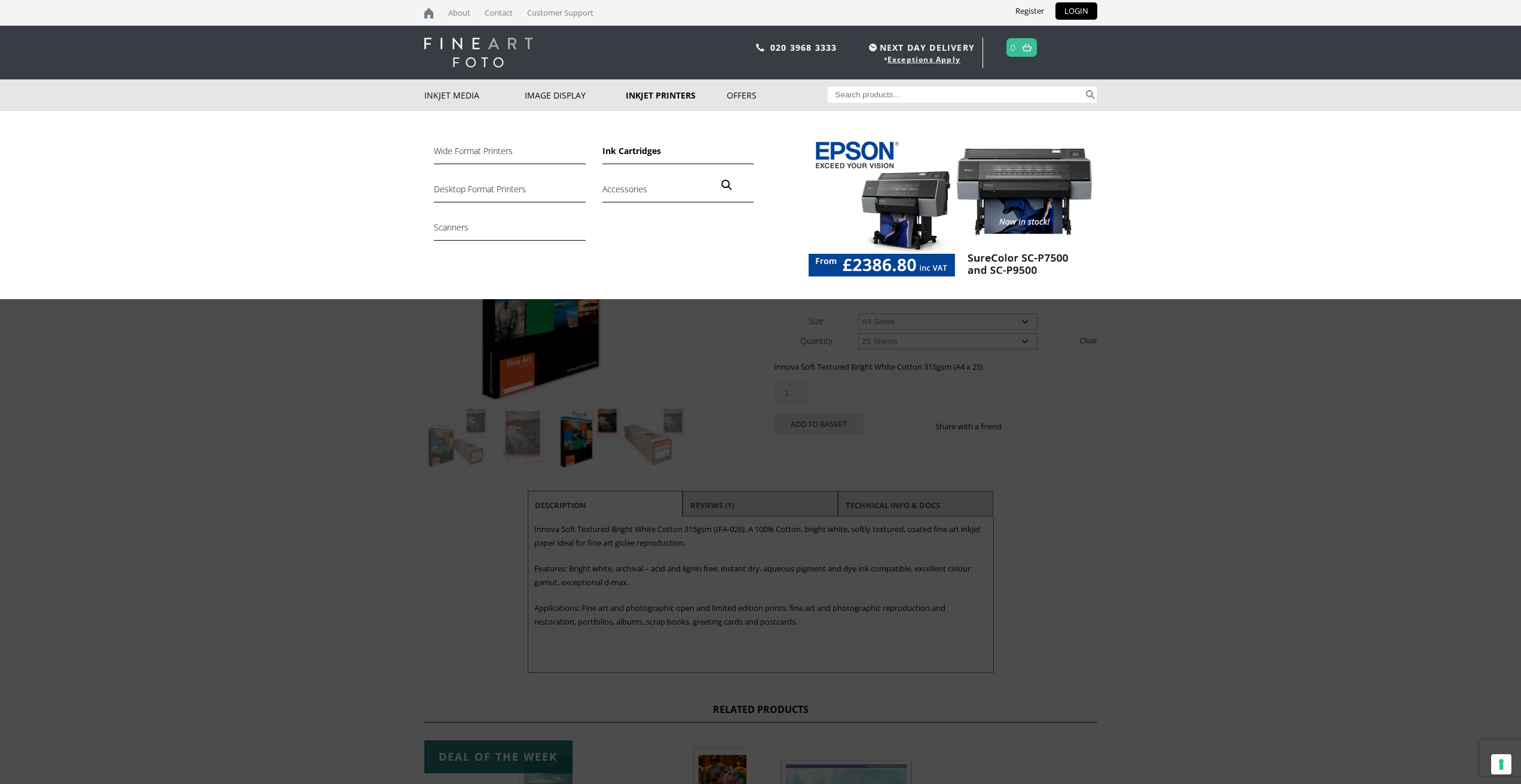
click at [617, 153] on link "Ink Cartridges" at bounding box center [678, 154] width 151 height 21
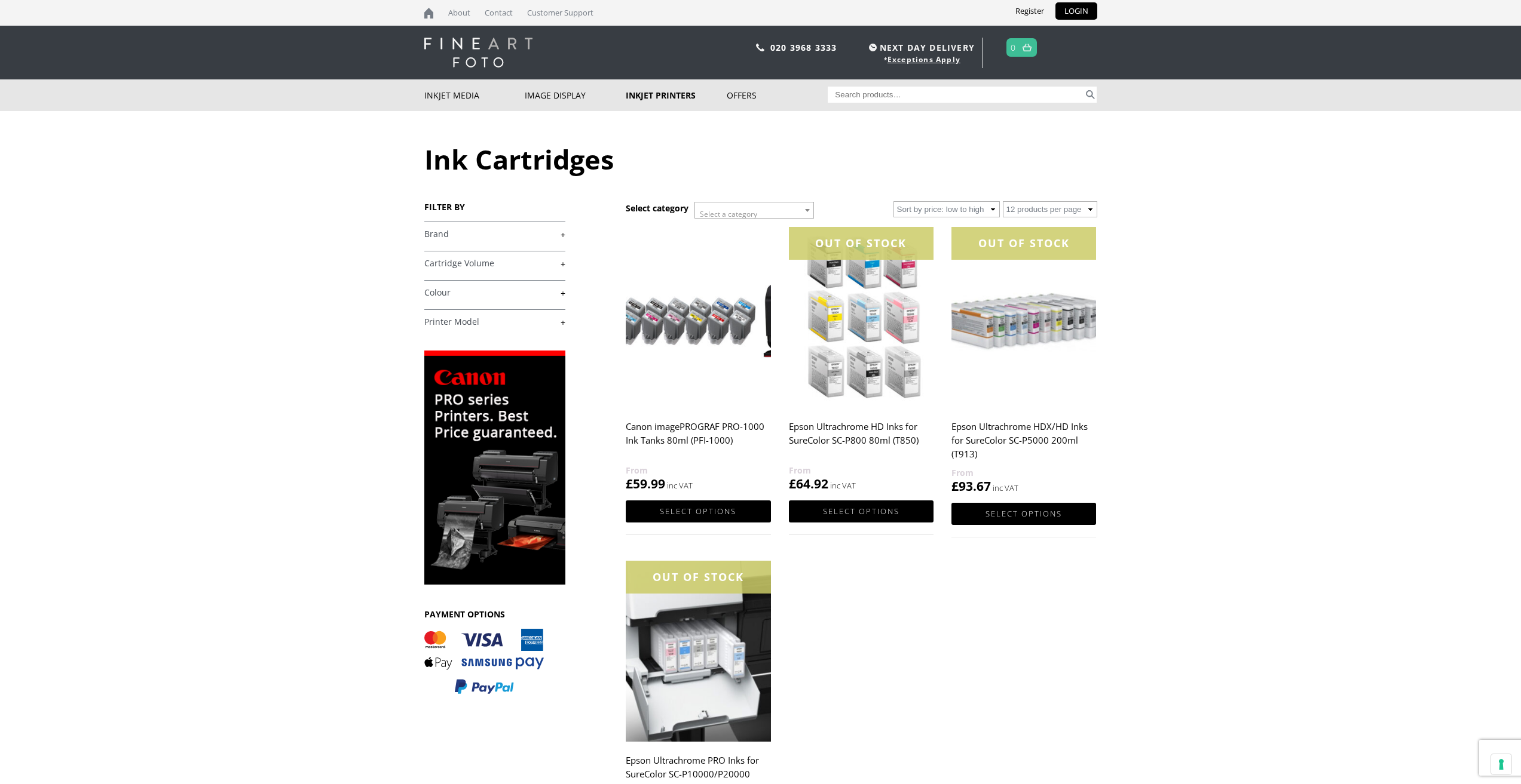
click at [847, 92] on input "Search for:" at bounding box center [955, 95] width 255 height 16
type input "canon pro 2100 Inkjet"
click at [1089, 95] on button "Search" at bounding box center [1090, 95] width 14 height 16
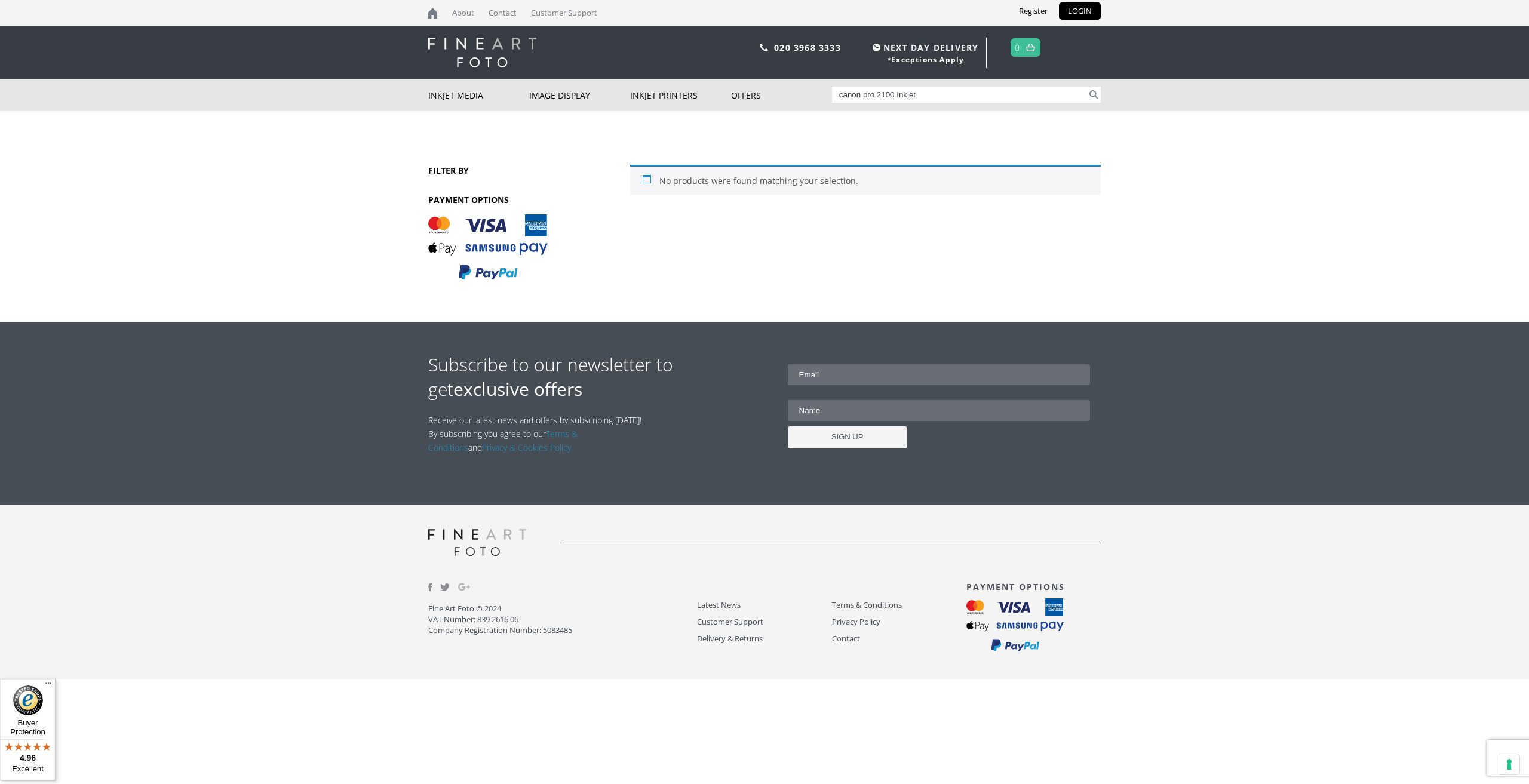
click at [924, 95] on input "canon pro 2100 Inkjet" at bounding box center [960, 95] width 255 height 16
type input "canon pro 2100"
click at [1087, 87] on button "Search" at bounding box center [1094, 95] width 14 height 16
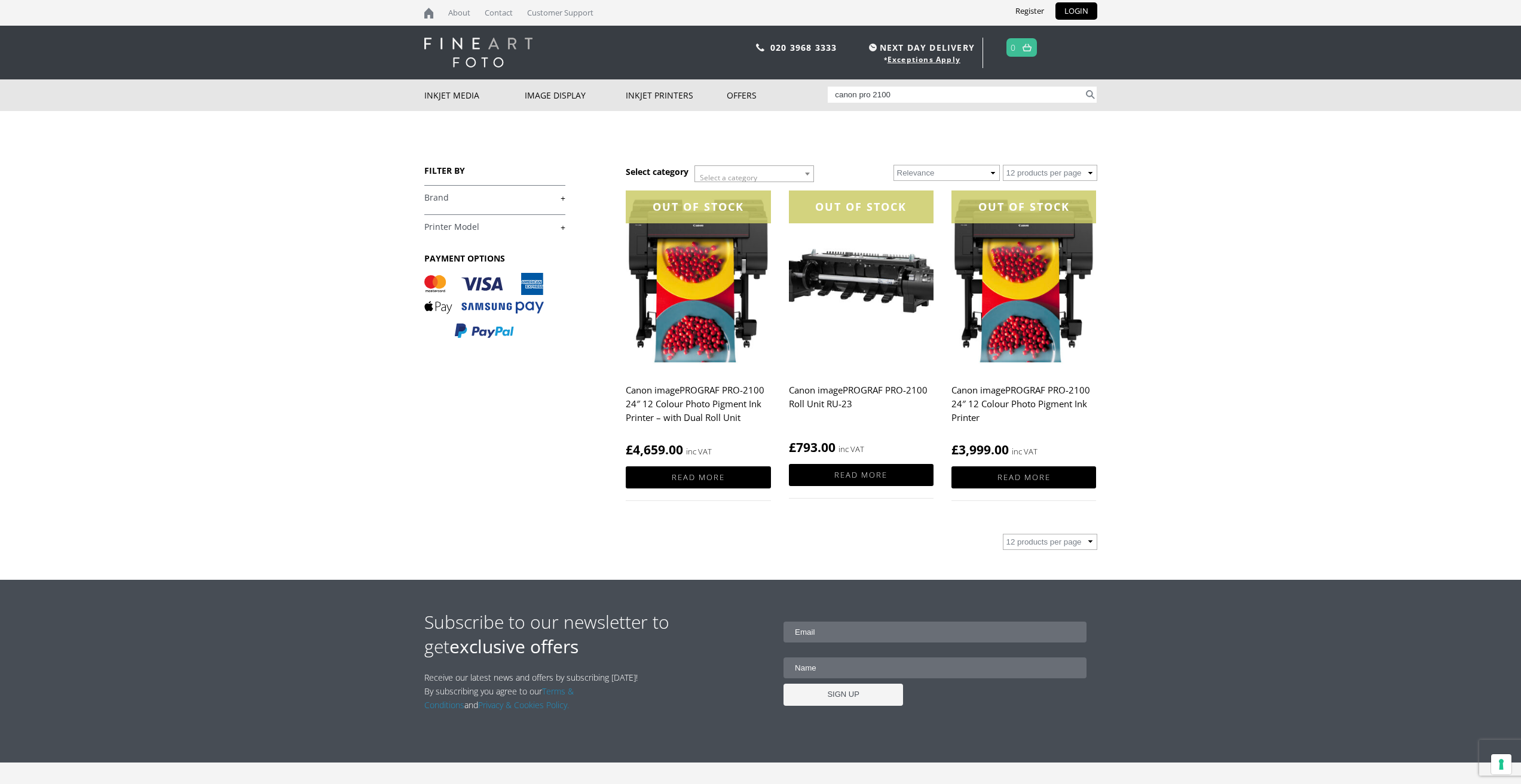
click at [708, 212] on div "OUT OF STOCK" at bounding box center [698, 207] width 145 height 33
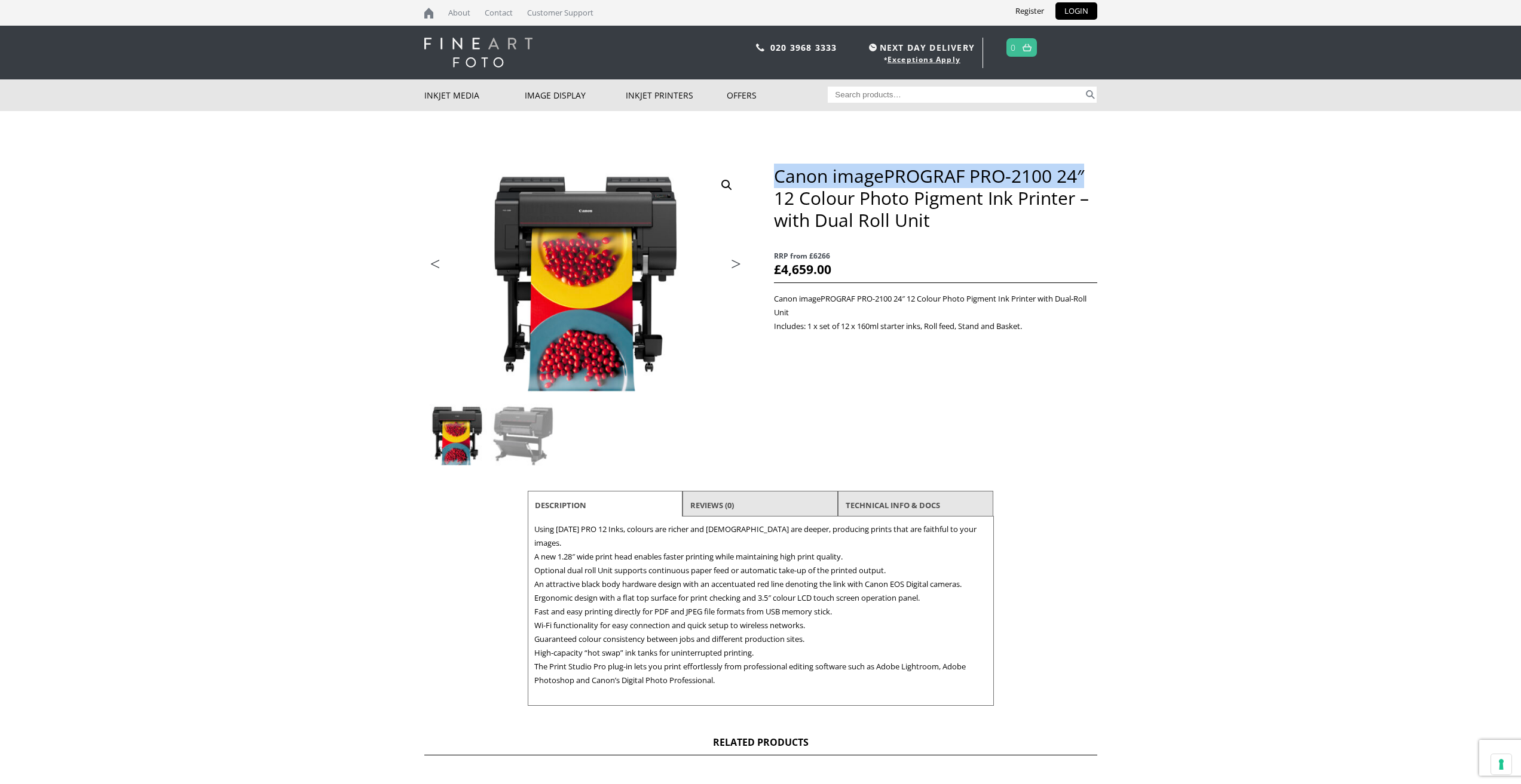
drag, startPoint x: 1083, startPoint y: 176, endPoint x: 775, endPoint y: 181, distance: 308.0
click at [775, 181] on h1 "Canon imagePROGRAF PRO-2100 24″ 12 Colour Photo Pigment Ink Printer – with Dual…" at bounding box center [935, 198] width 323 height 66
copy h1 "Canon imagePROGRAF PRO-2100 24″"
click at [870, 95] on input "Search for:" at bounding box center [955, 95] width 255 height 16
click at [846, 95] on input "Search for:" at bounding box center [955, 95] width 255 height 16
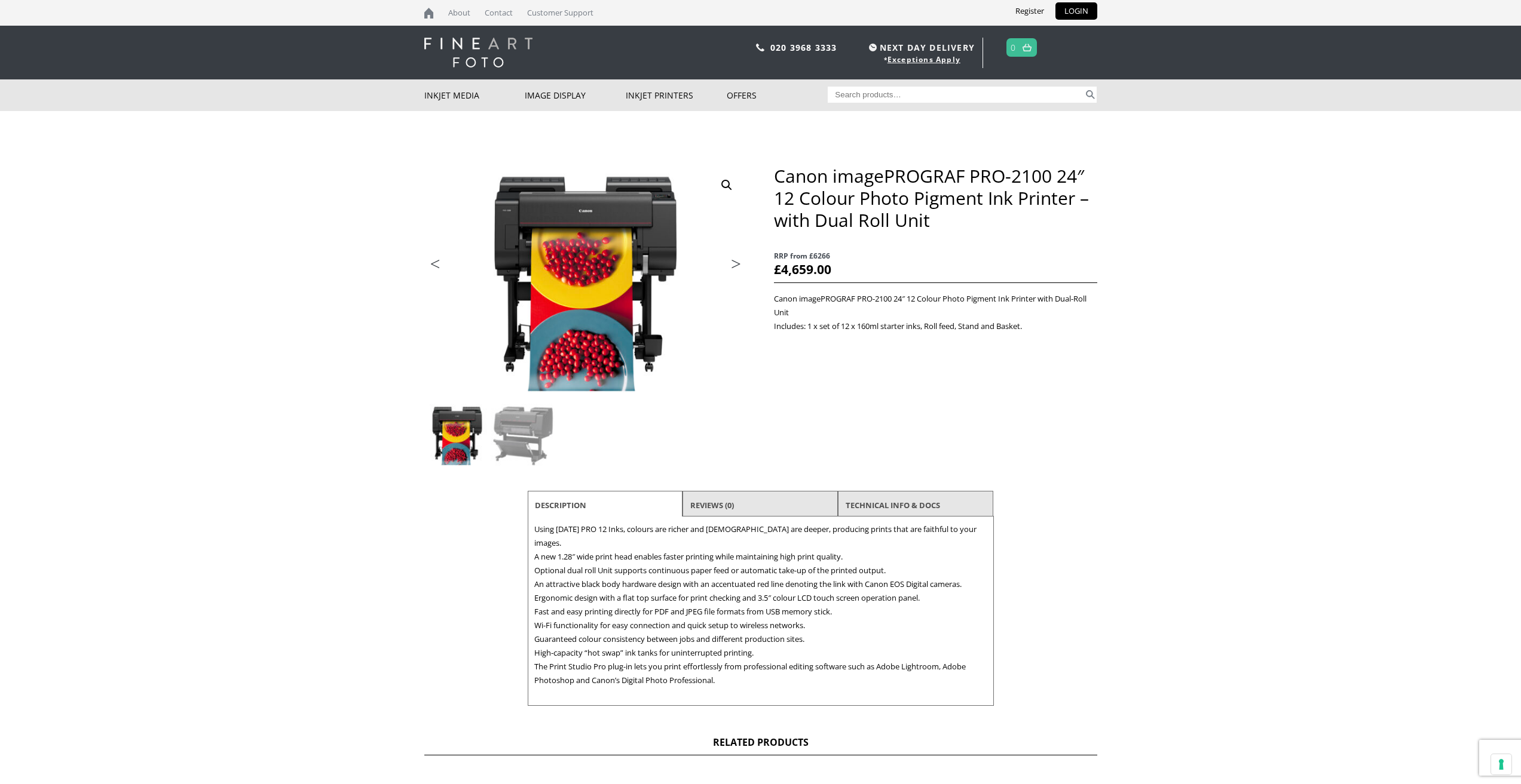
paste input "Ink Cartridges"
type input "Ink Cartridges"
click at [1085, 93] on button "Search" at bounding box center [1090, 95] width 14 height 16
